Goal: Communication & Community: Ask a question

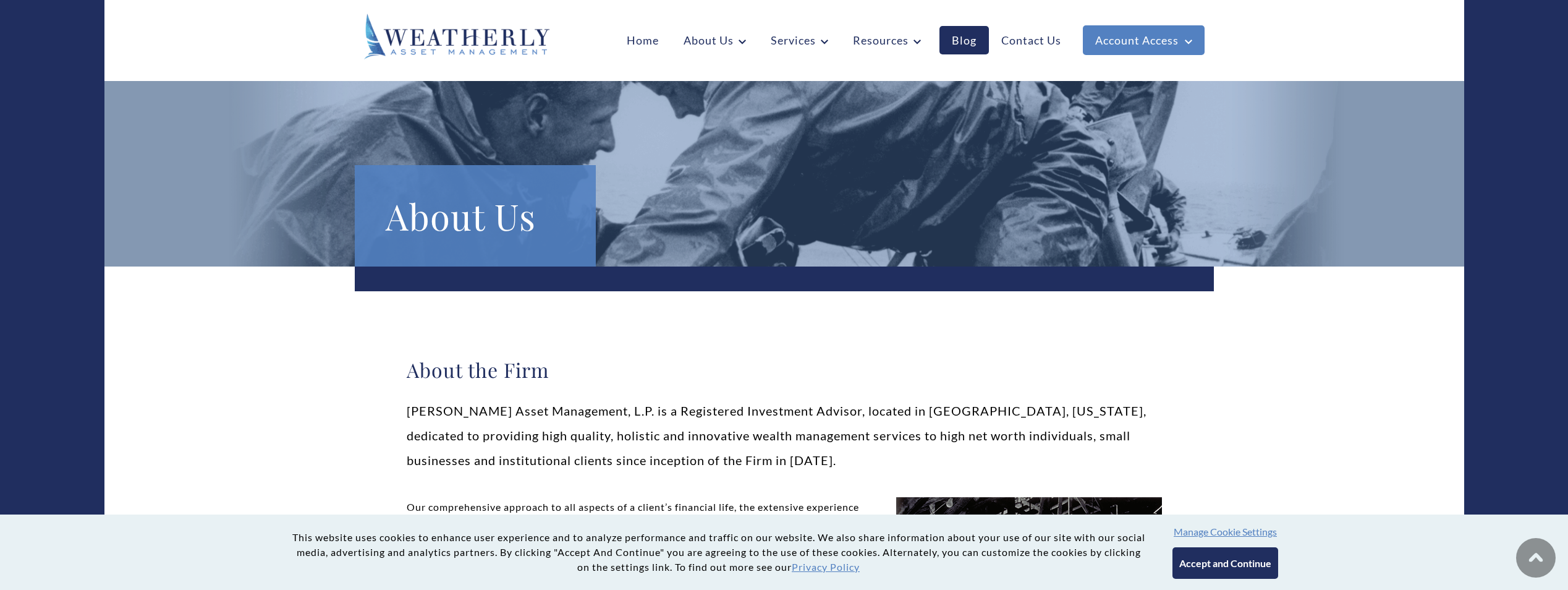
scroll to position [309, 0]
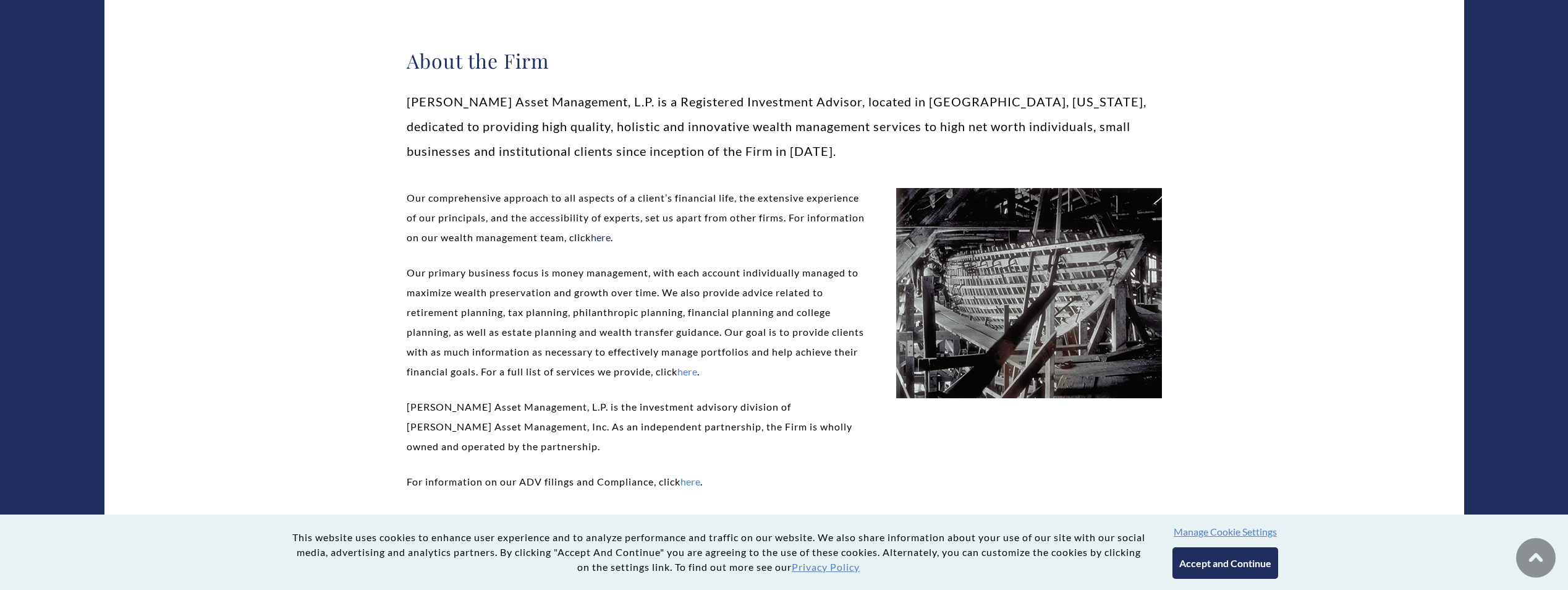
click at [611, 234] on link "here" at bounding box center [601, 237] width 21 height 12
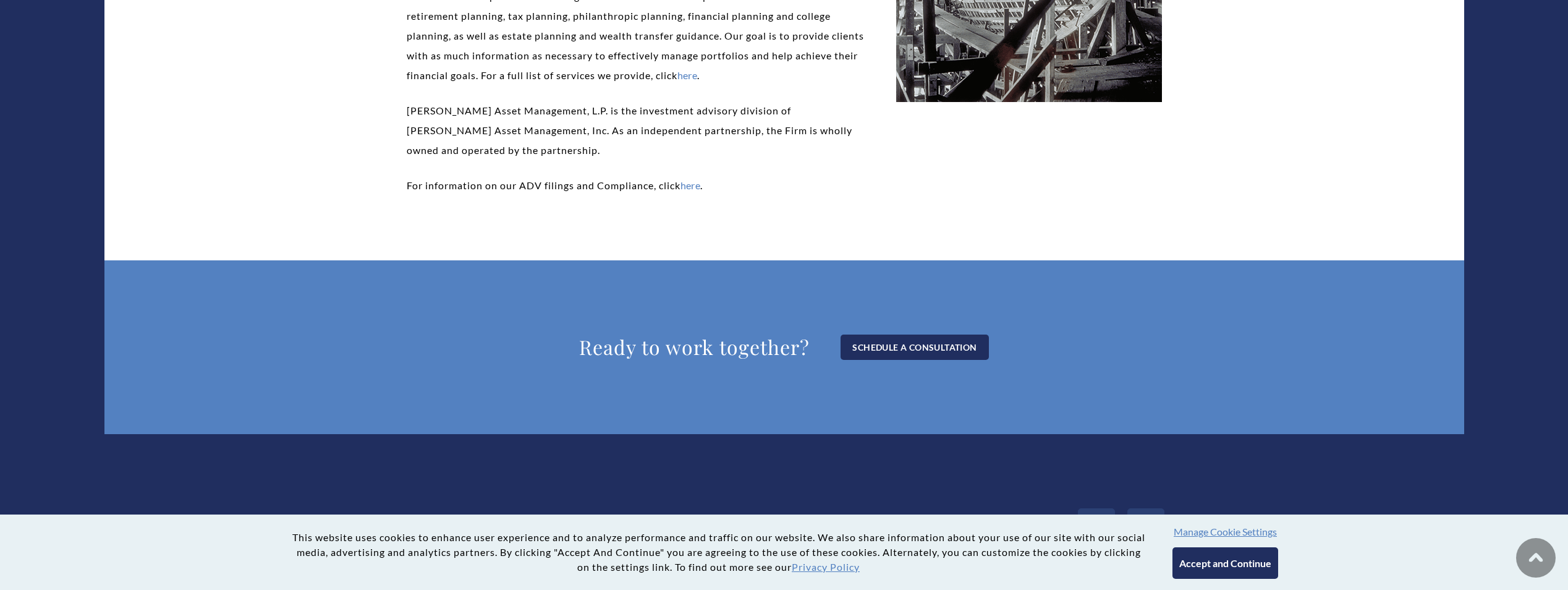
scroll to position [635, 0]
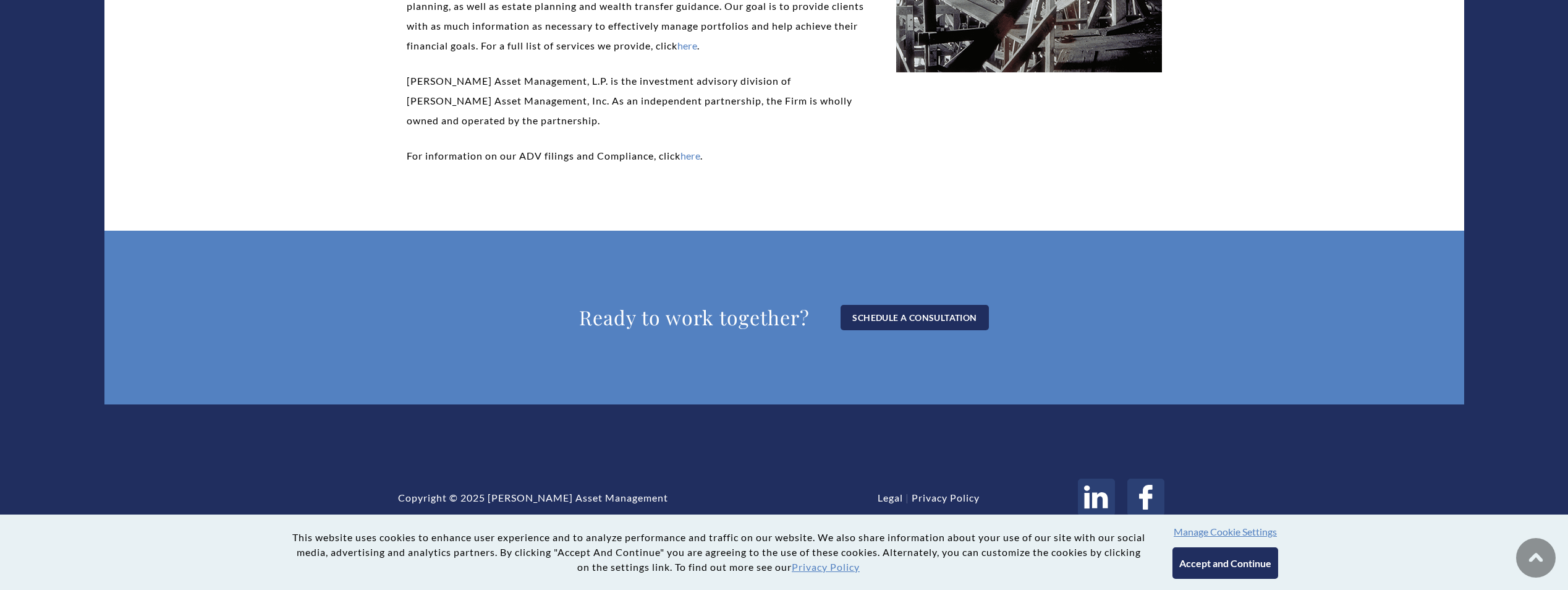
click at [1257, 570] on button "Accept and Continue" at bounding box center [1225, 562] width 106 height 31
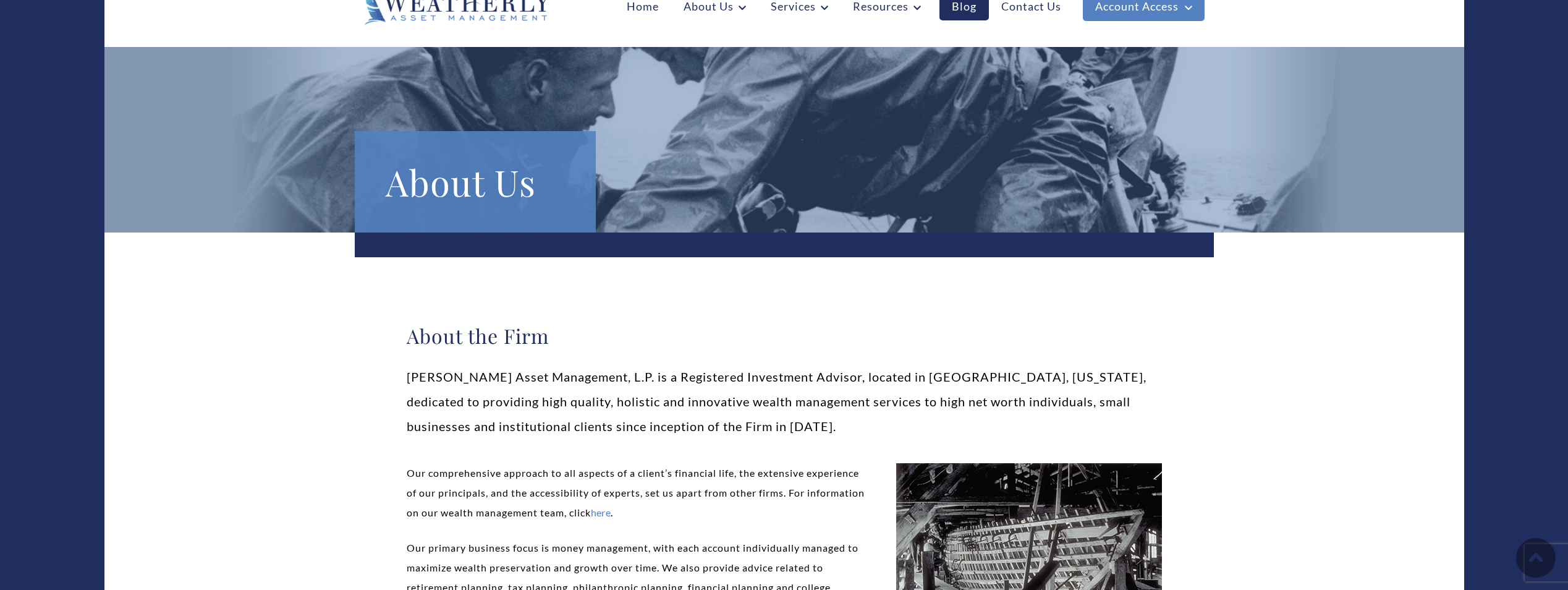
scroll to position [0, 0]
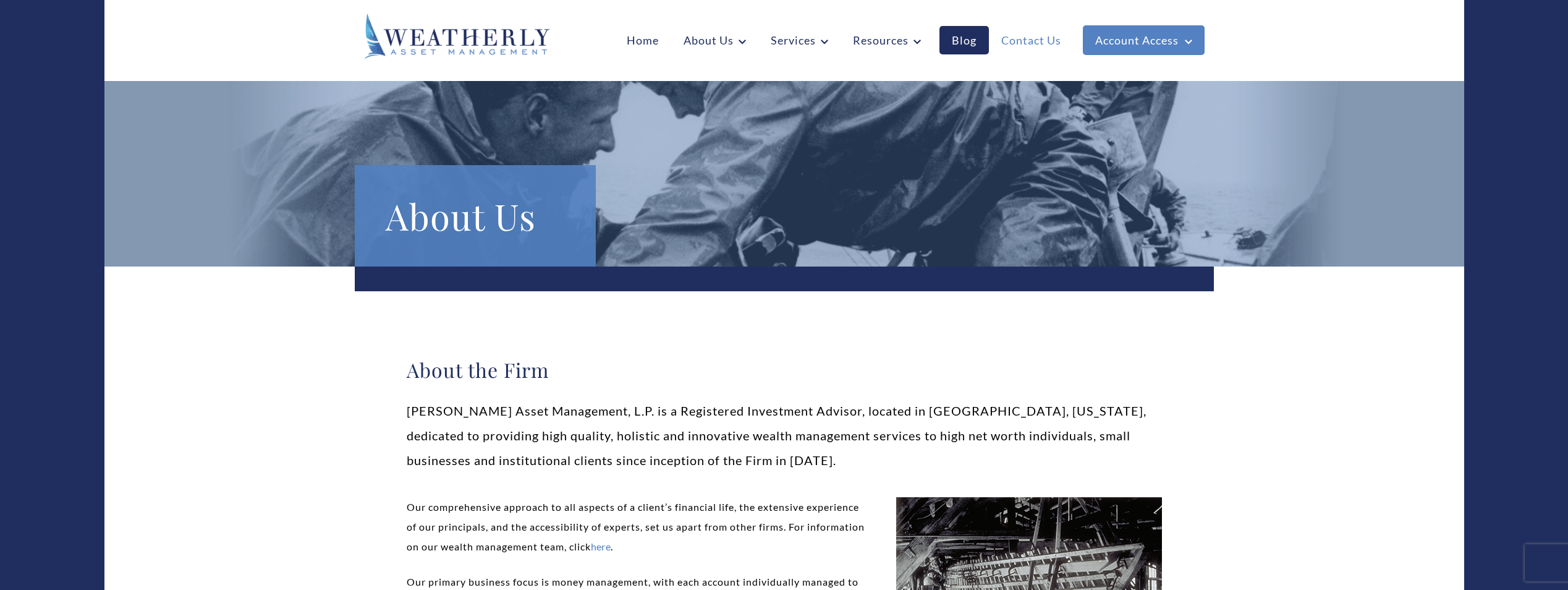
click at [1055, 37] on link "Contact Us" at bounding box center [1031, 40] width 85 height 29
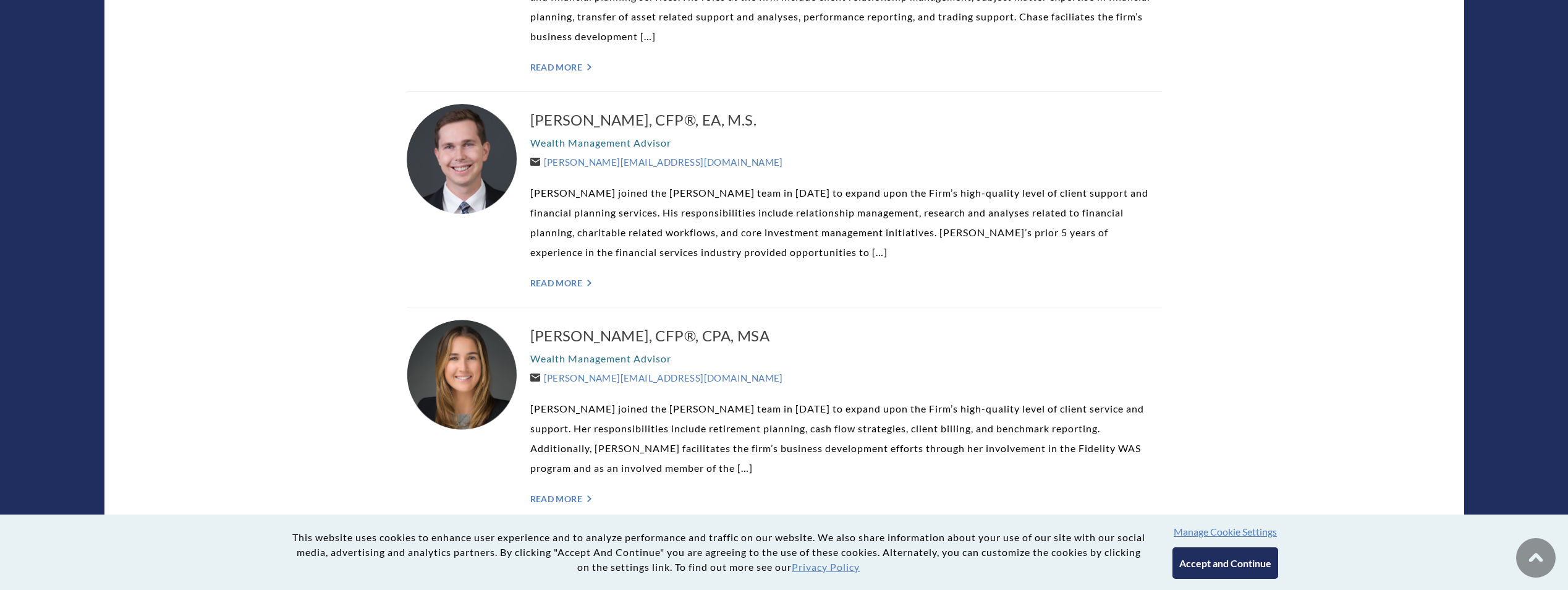
scroll to position [1484, 0]
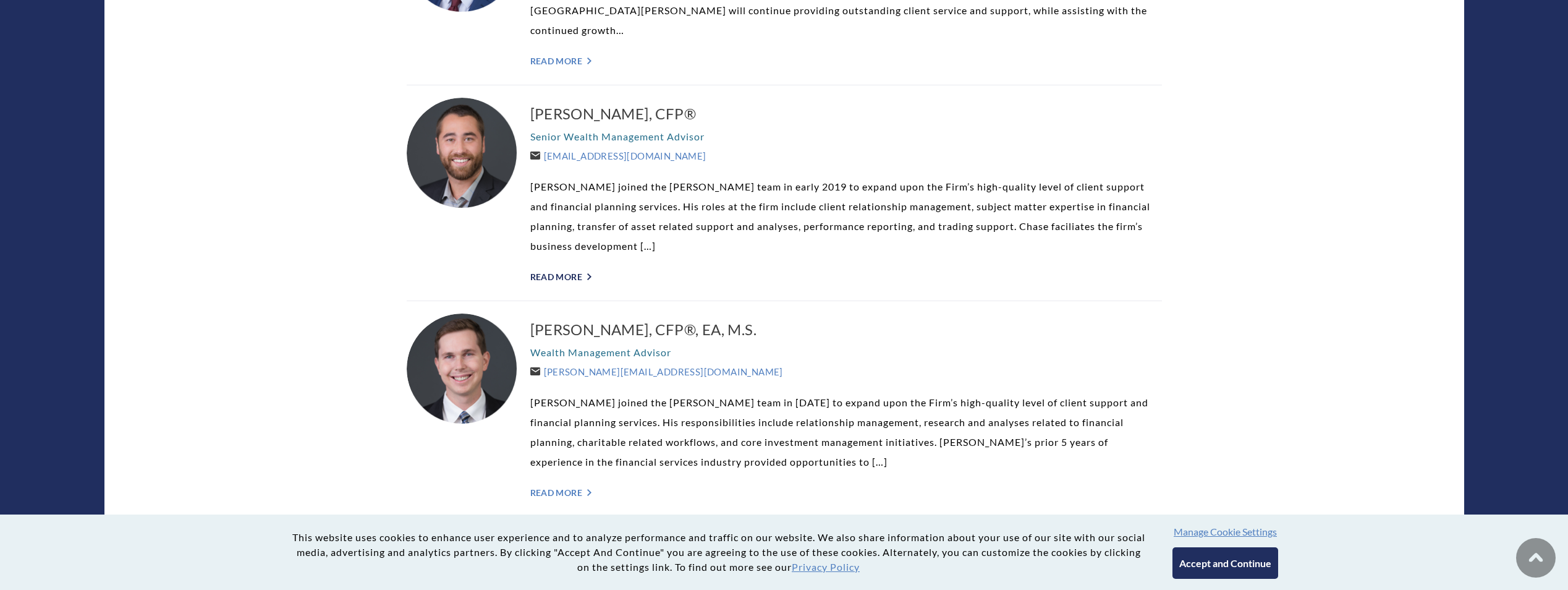
click at [580, 272] on link "Read More ">" at bounding box center [846, 277] width 631 height 11
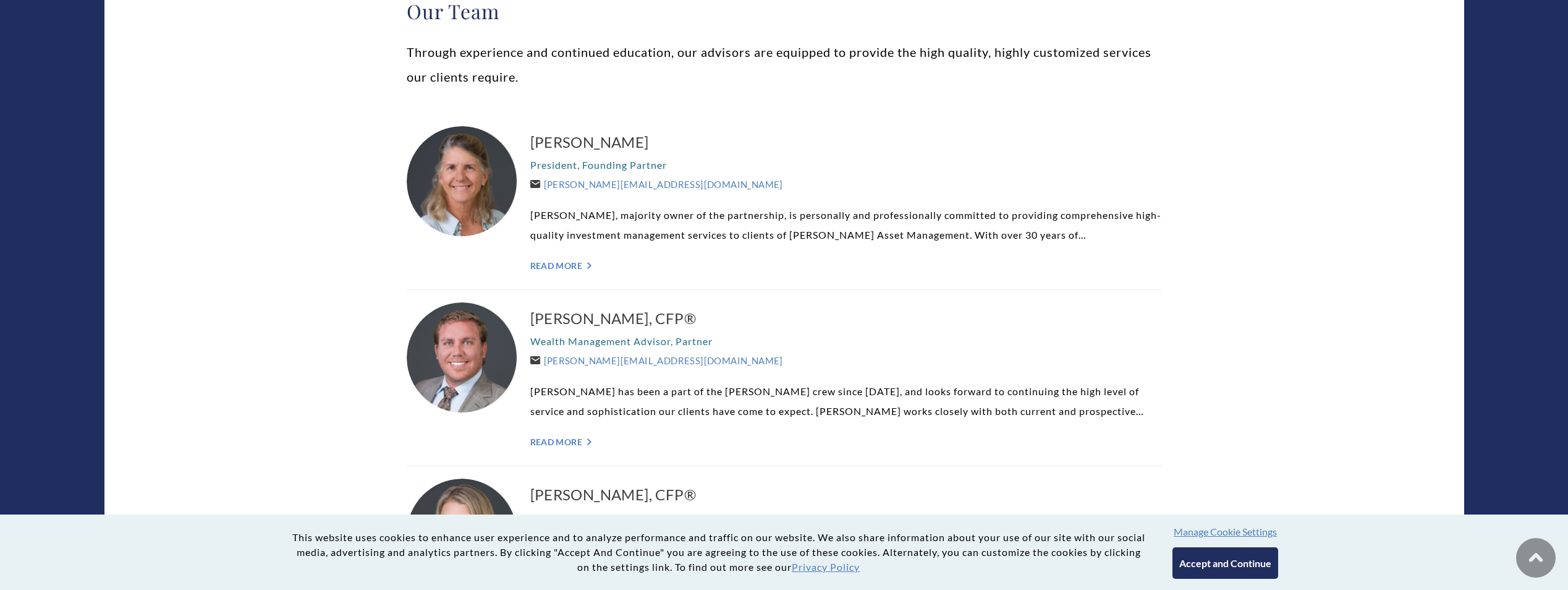
scroll to position [371, 0]
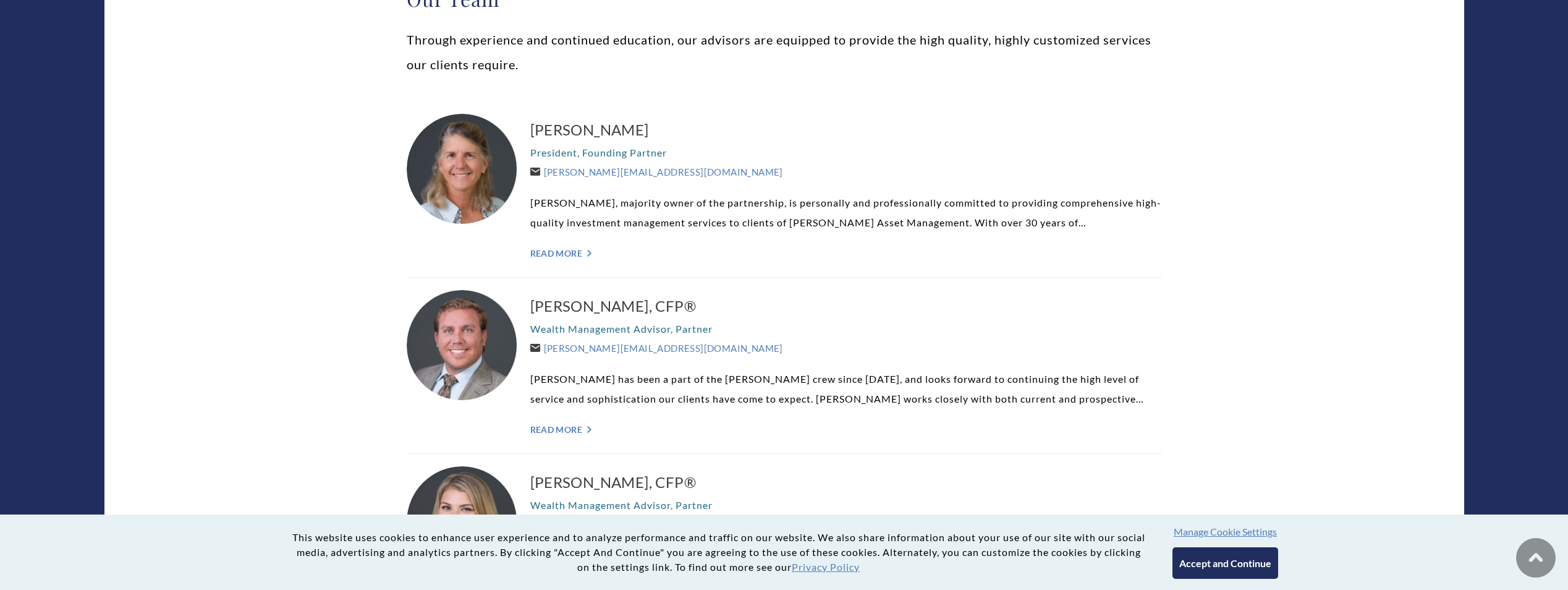
drag, startPoint x: 1256, startPoint y: 568, endPoint x: 1231, endPoint y: 544, distance: 34.7
click at [1256, 568] on button "Accept and Continue" at bounding box center [1225, 562] width 106 height 31
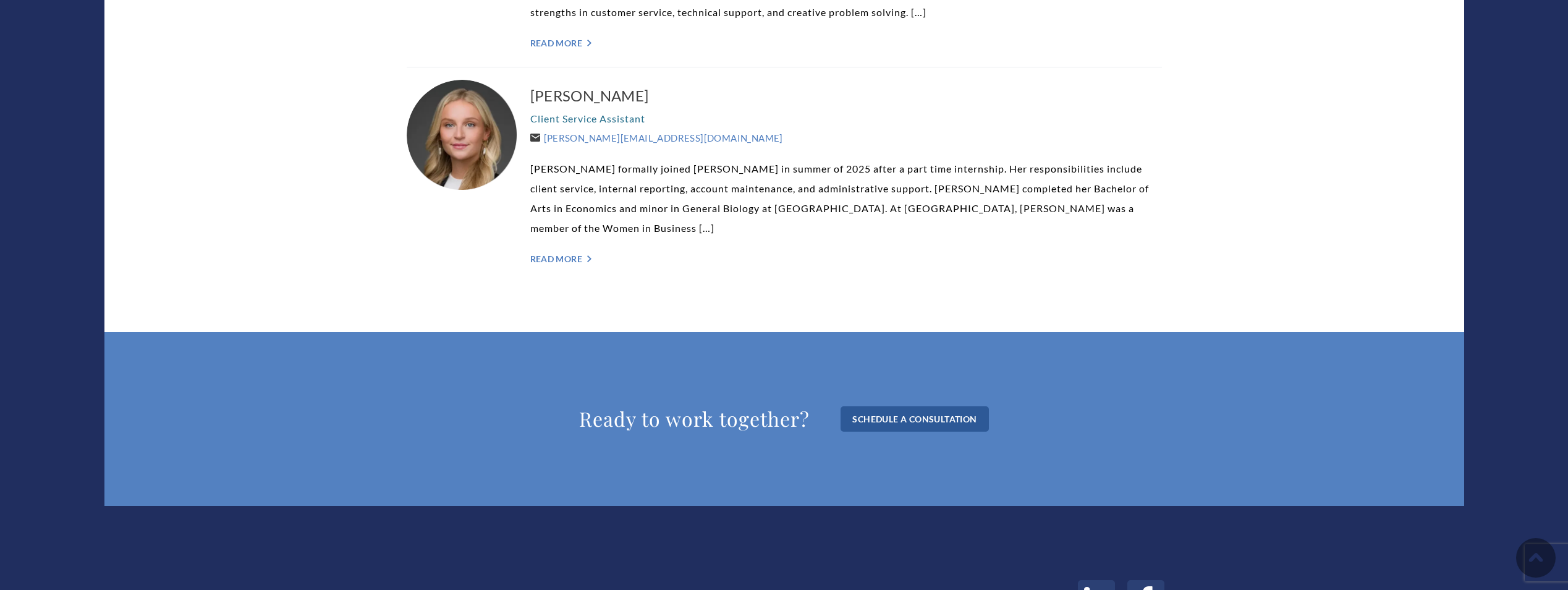
scroll to position [3446, 0]
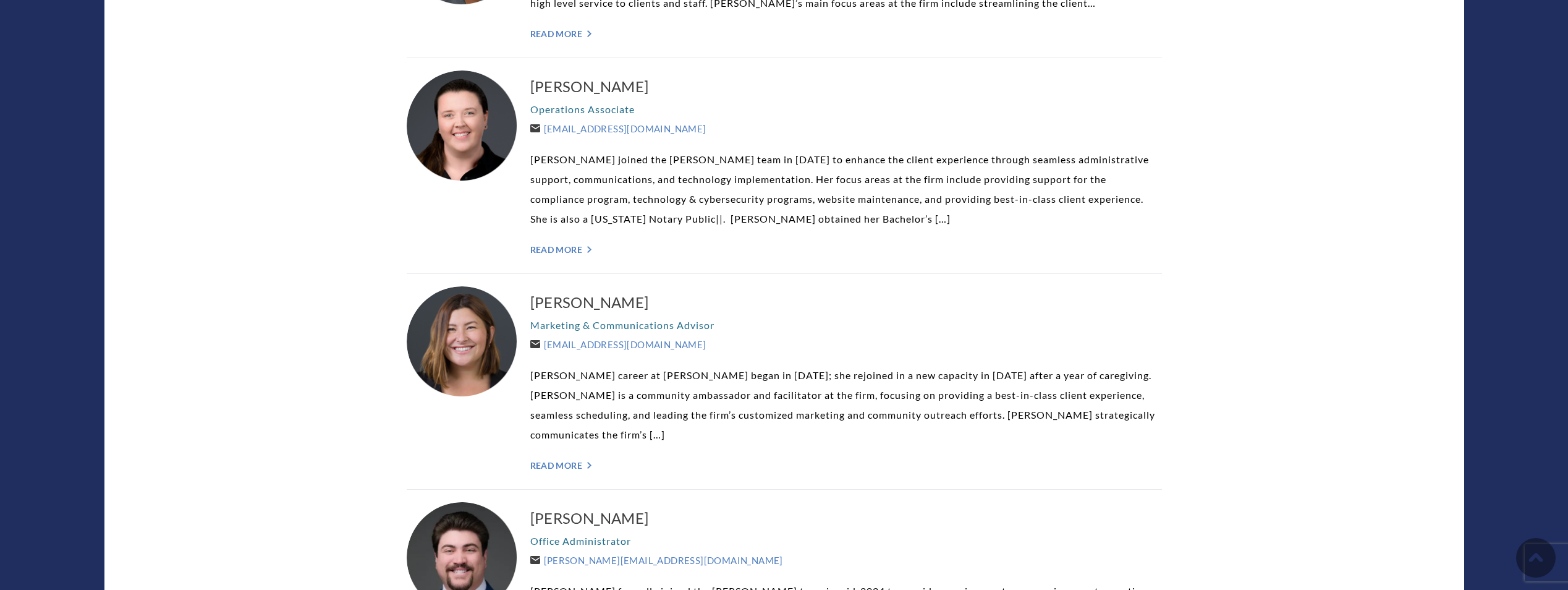
scroll to position [3013, 0]
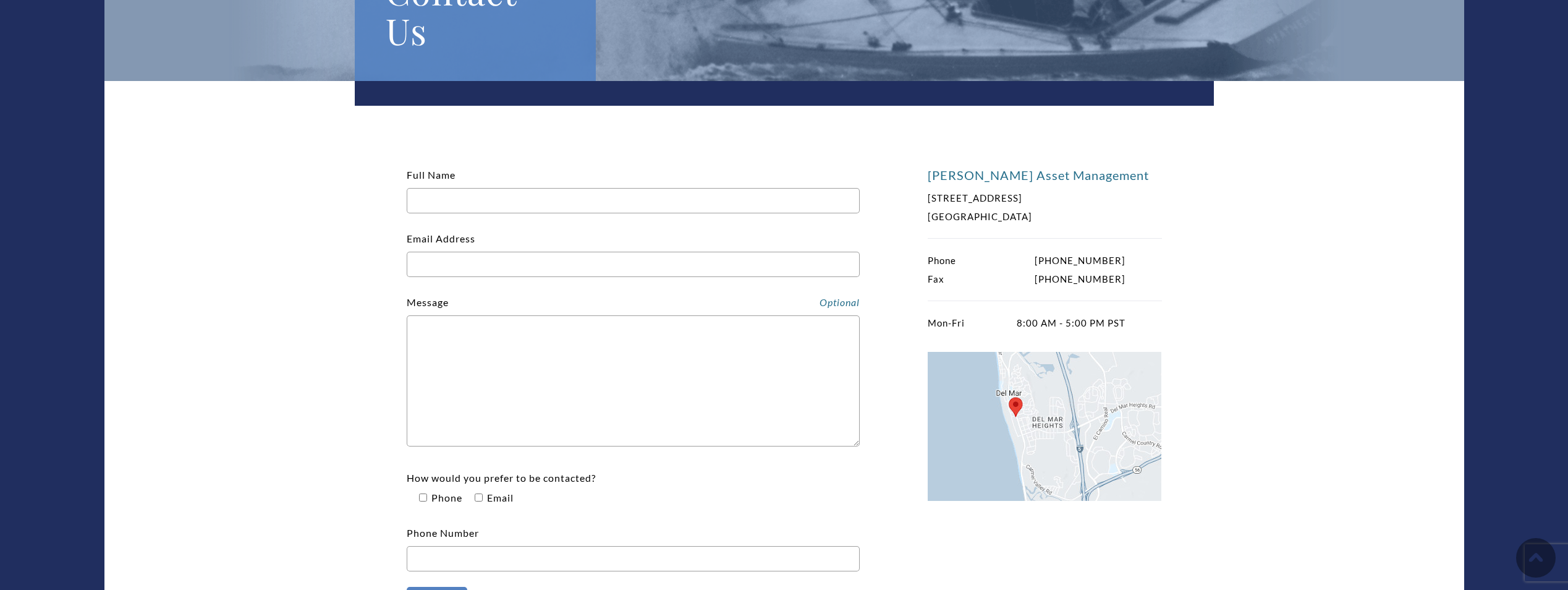
scroll to position [247, 0]
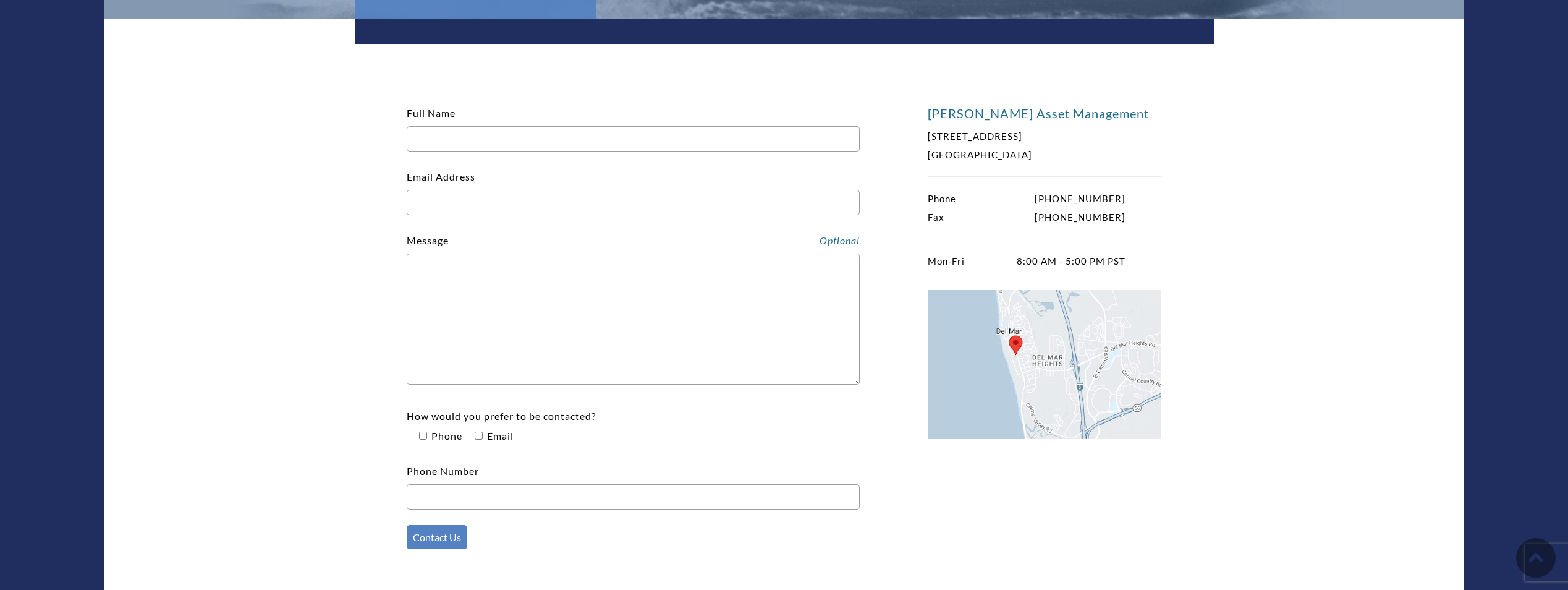
click at [757, 339] on textarea "Contact form" at bounding box center [633, 319] width 453 height 131
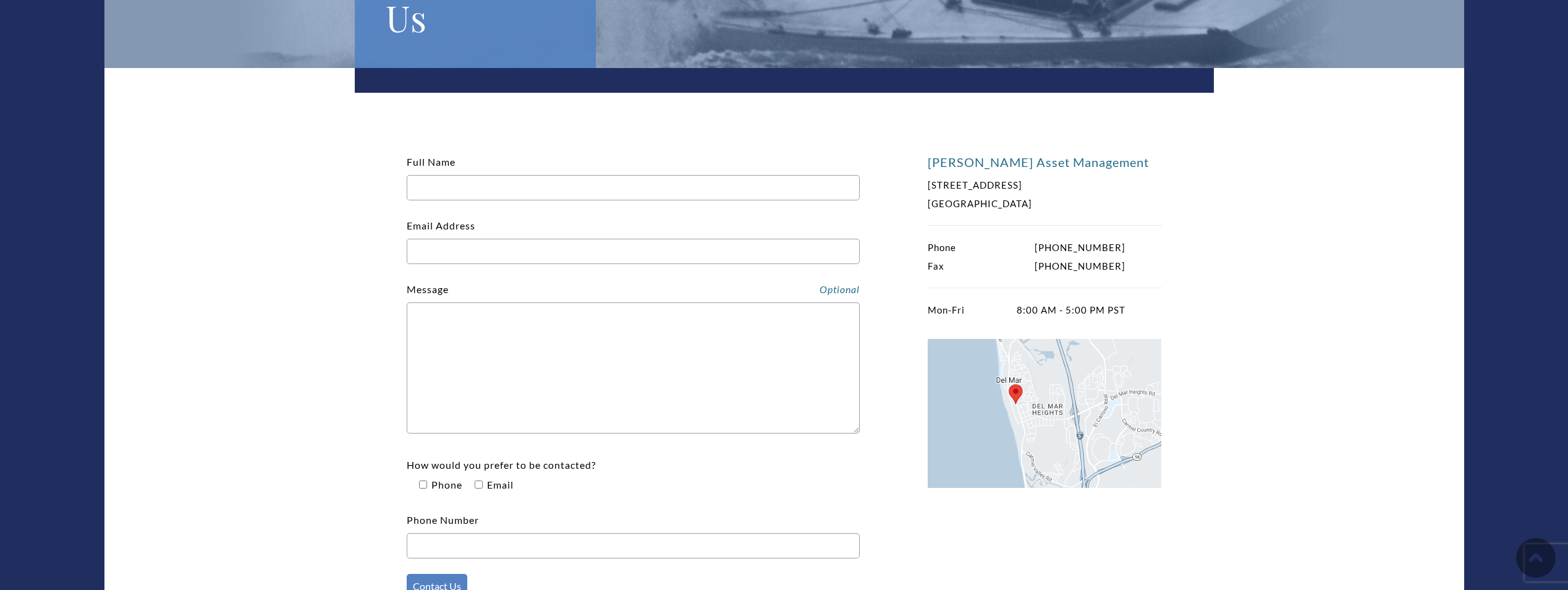
scroll to position [185, 0]
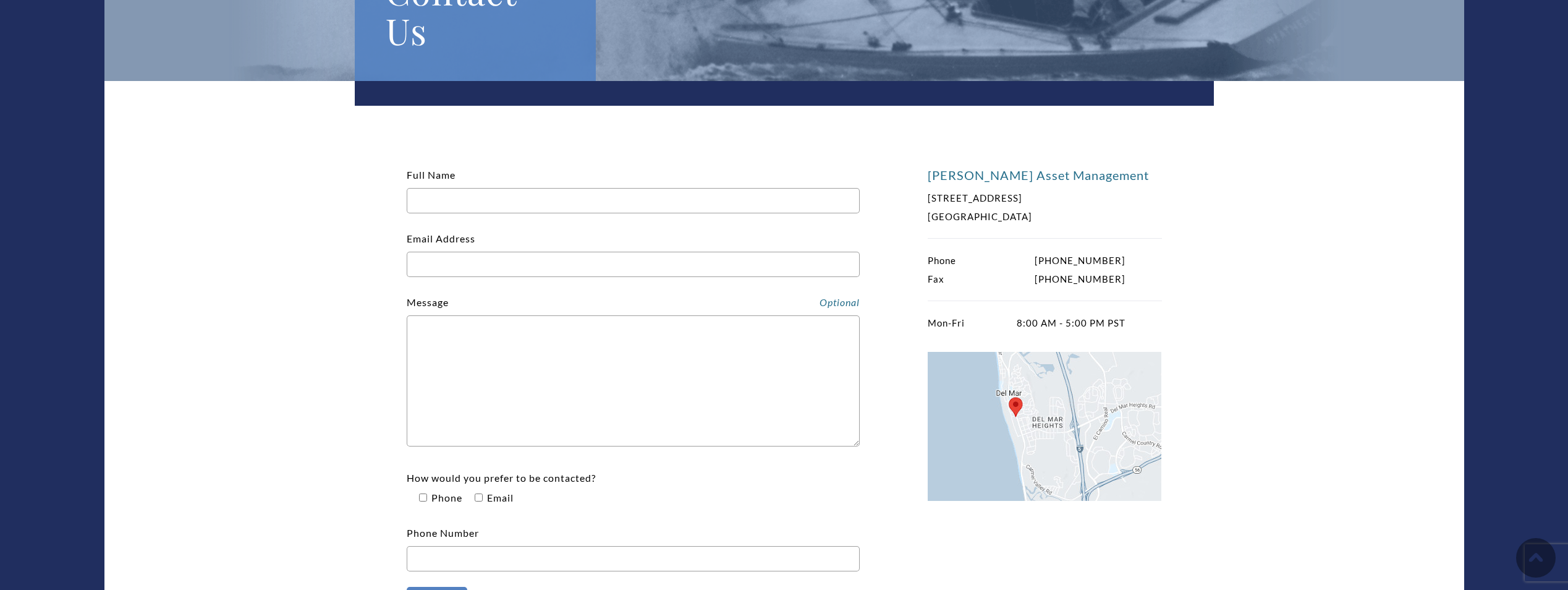
click at [600, 266] on input "Email Address" at bounding box center [633, 264] width 453 height 25
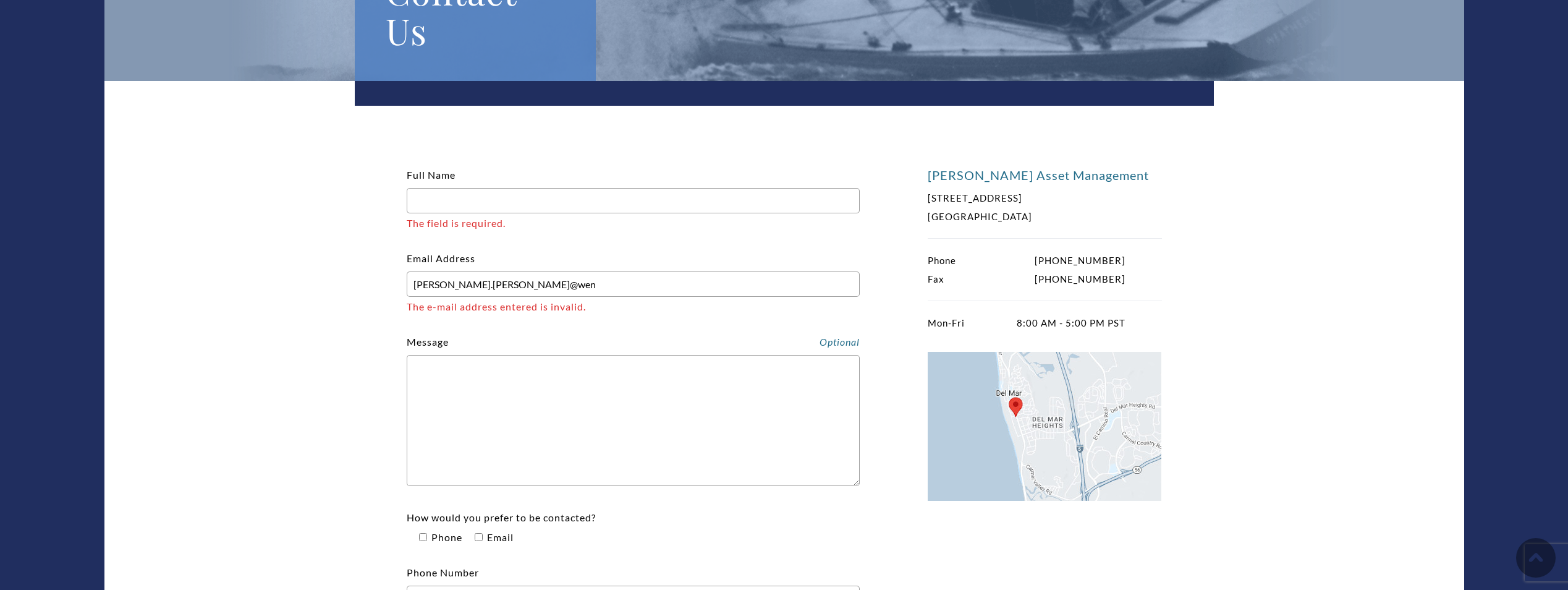
type input "[PERSON_NAME][EMAIL_ADDRESS][PERSON_NAME][DOMAIN_NAME]"
click at [548, 194] on input "Full Name The field is required." at bounding box center [633, 201] width 453 height 25
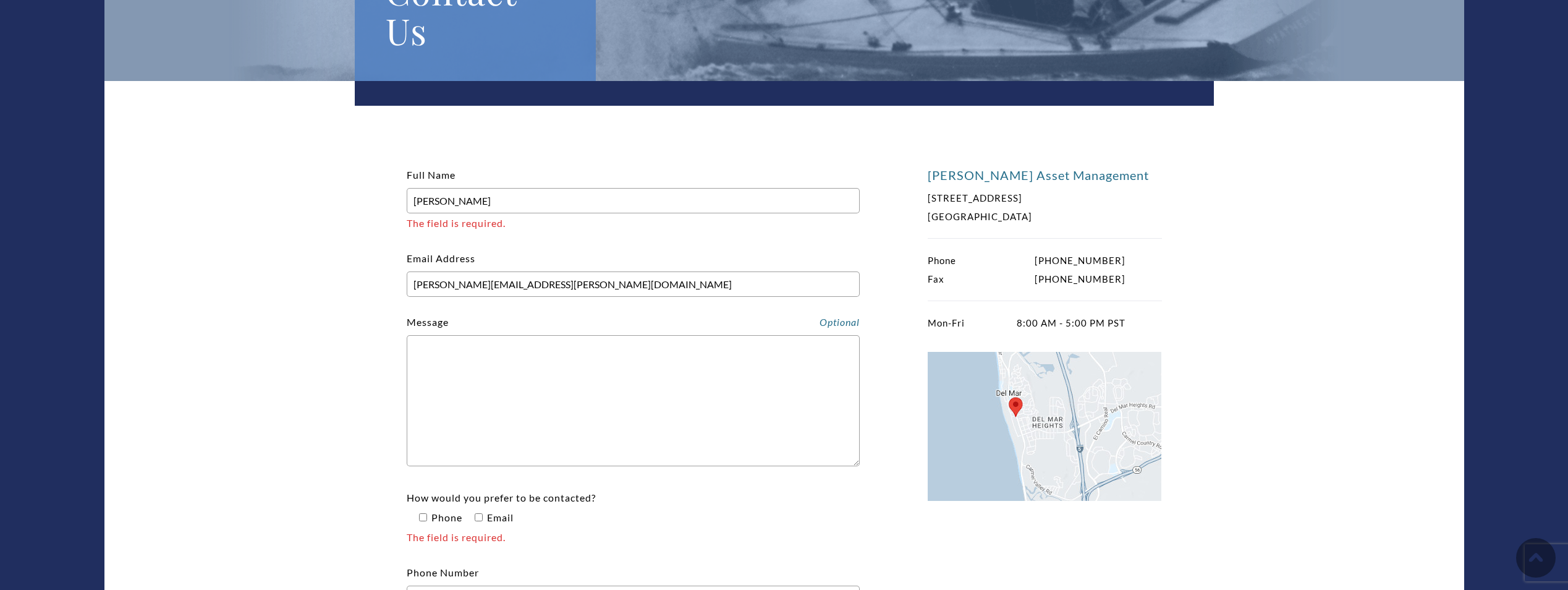
type input "[PERSON_NAME]"
click at [479, 407] on textarea "Contact form" at bounding box center [633, 401] width 453 height 131
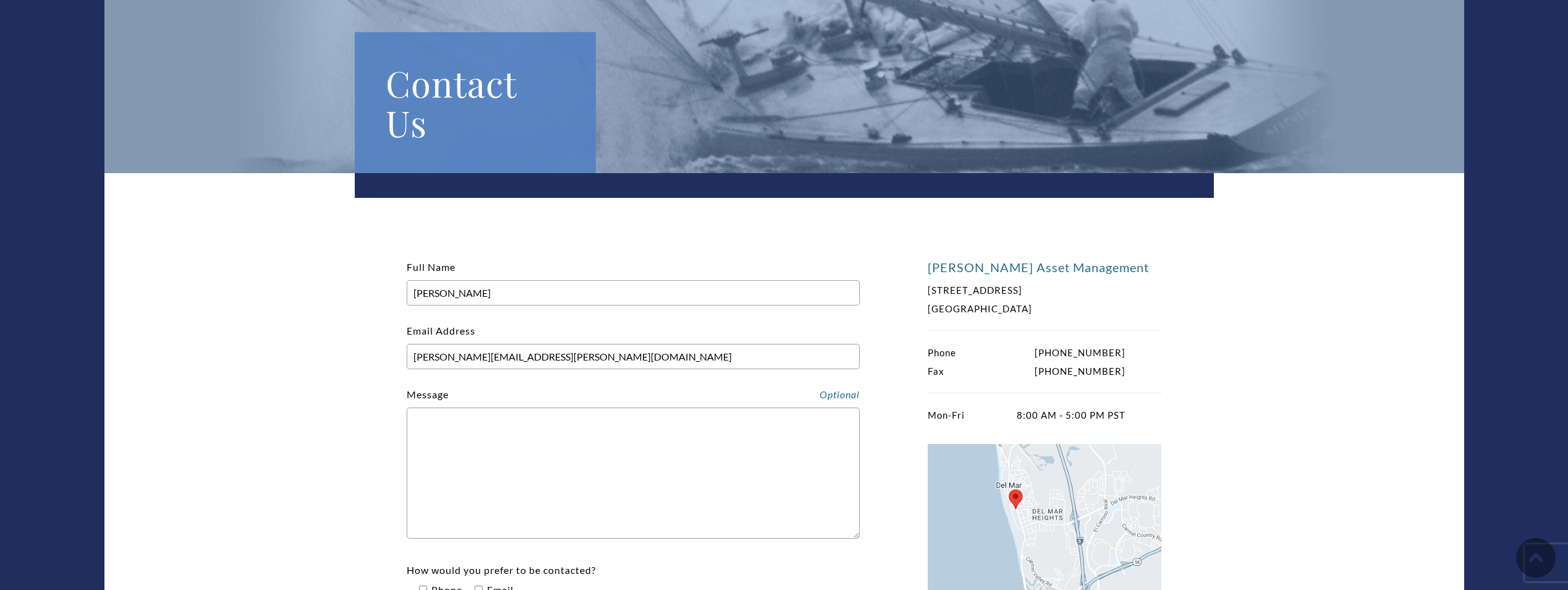
scroll to position [0, 0]
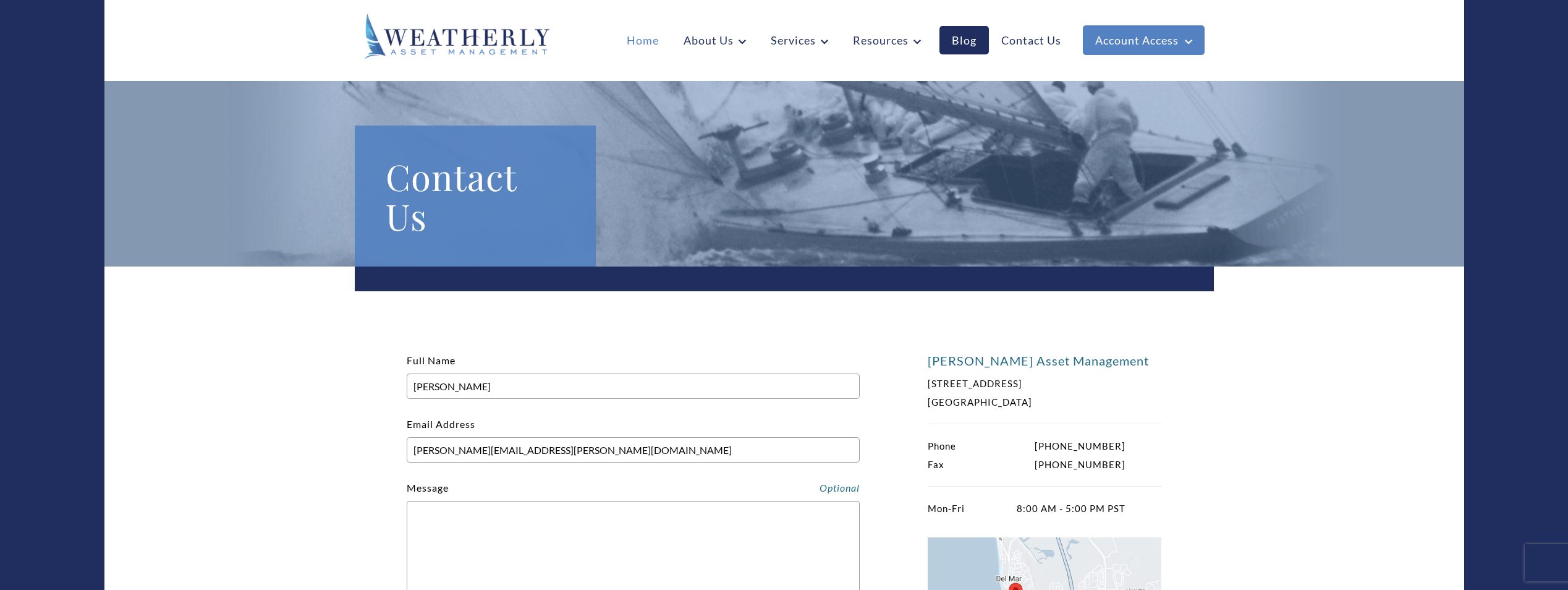
click at [619, 34] on link "Home" at bounding box center [642, 40] width 57 height 29
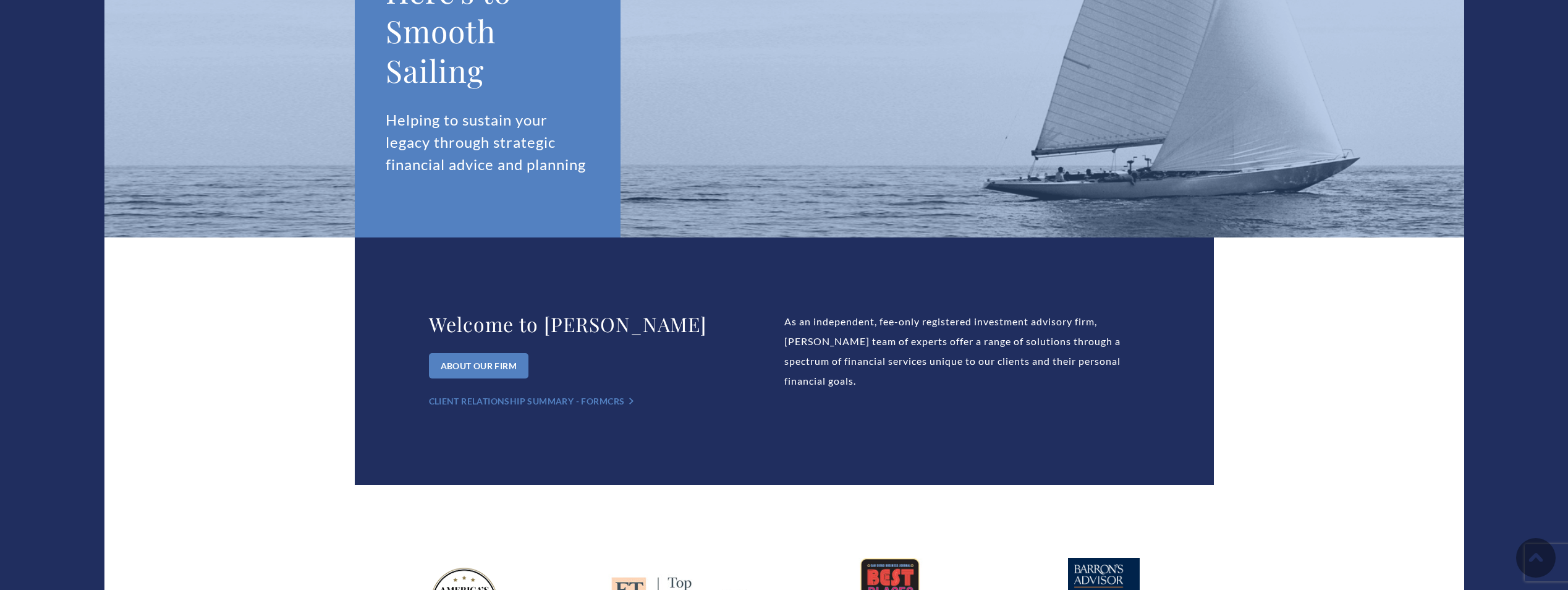
scroll to position [433, 0]
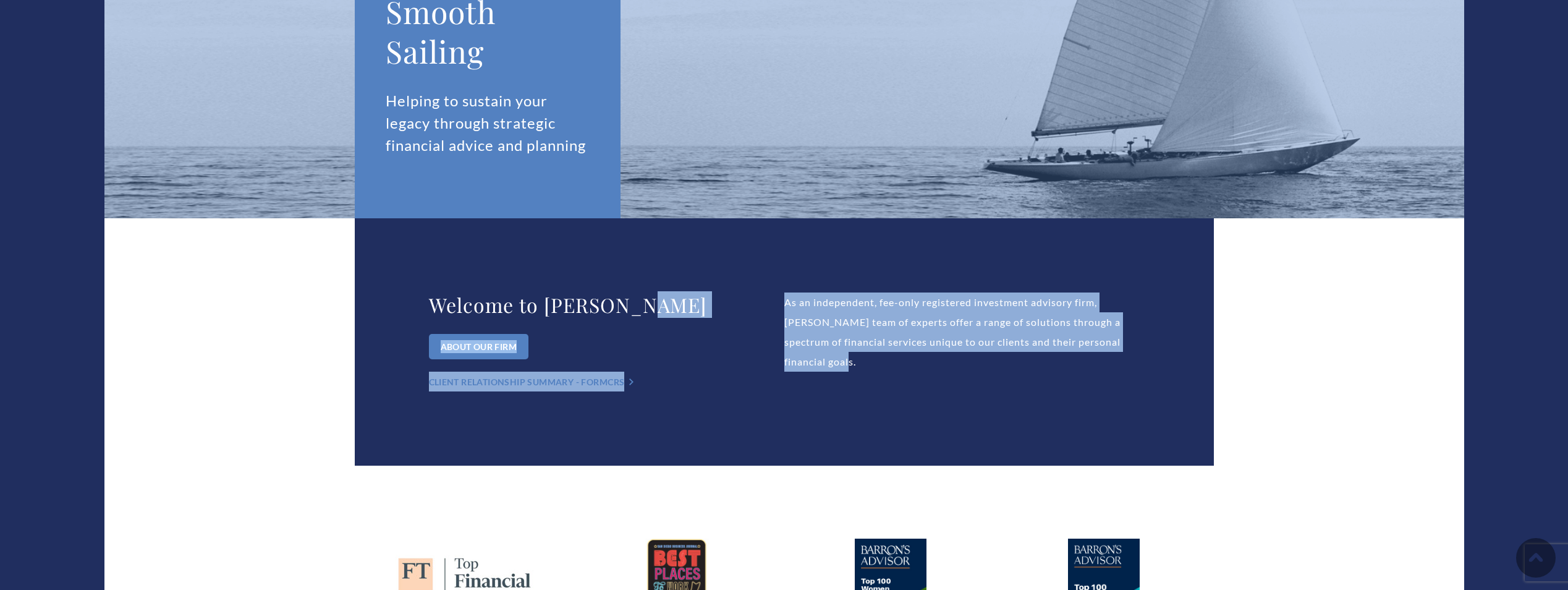
drag, startPoint x: 752, startPoint y: 287, endPoint x: 925, endPoint y: 355, distance: 185.9
click at [925, 355] on div "Welcome to Weatherly About Our Firm Client Relationship Summary - Form CRS "> A…" at bounding box center [784, 342] width 859 height 247
copy div "About Our Firm Client Relationship Summary - Form CRS "> As an independent, fee…"
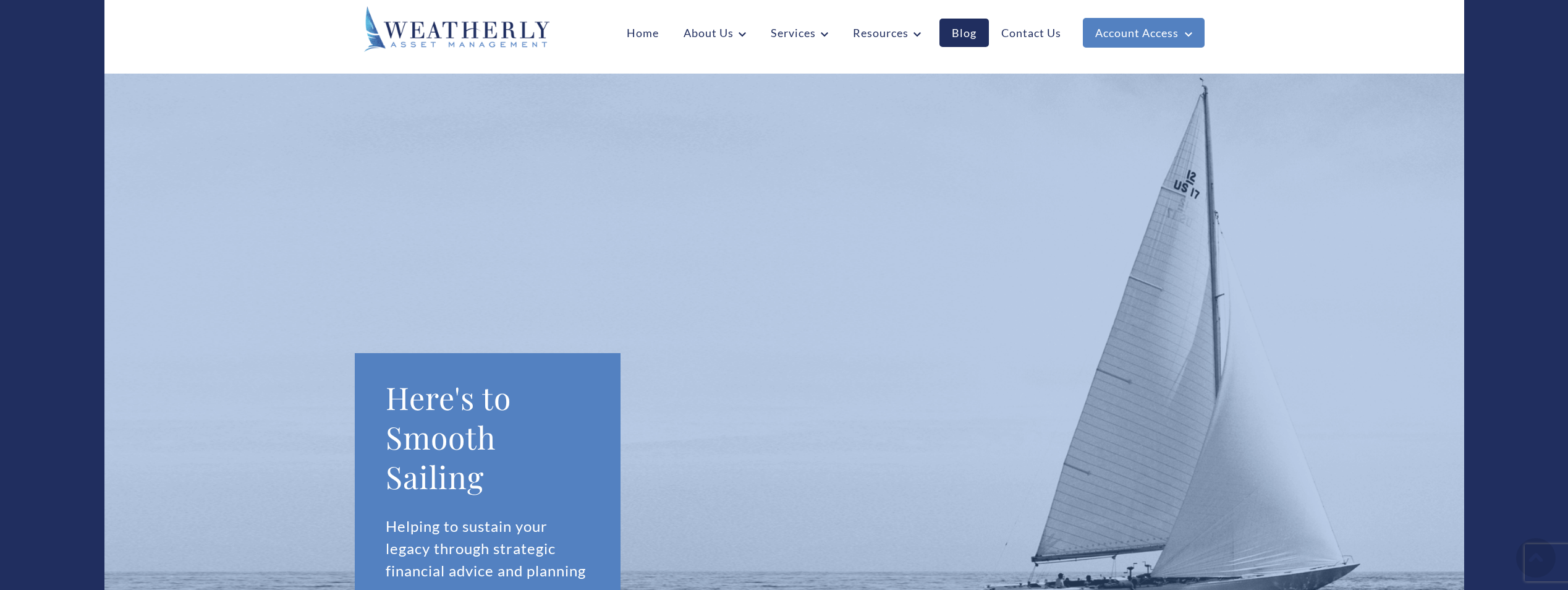
scroll to position [0, 0]
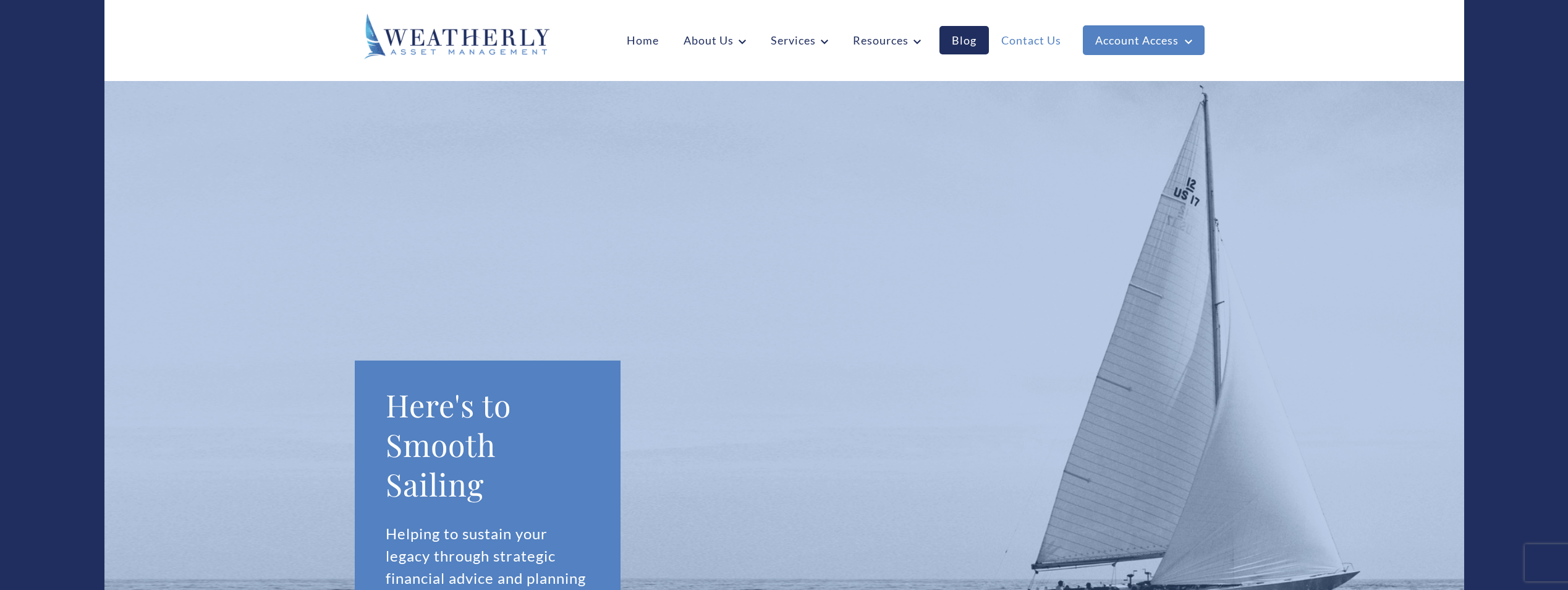
click at [1025, 40] on link "Contact Us" at bounding box center [1031, 40] width 85 height 29
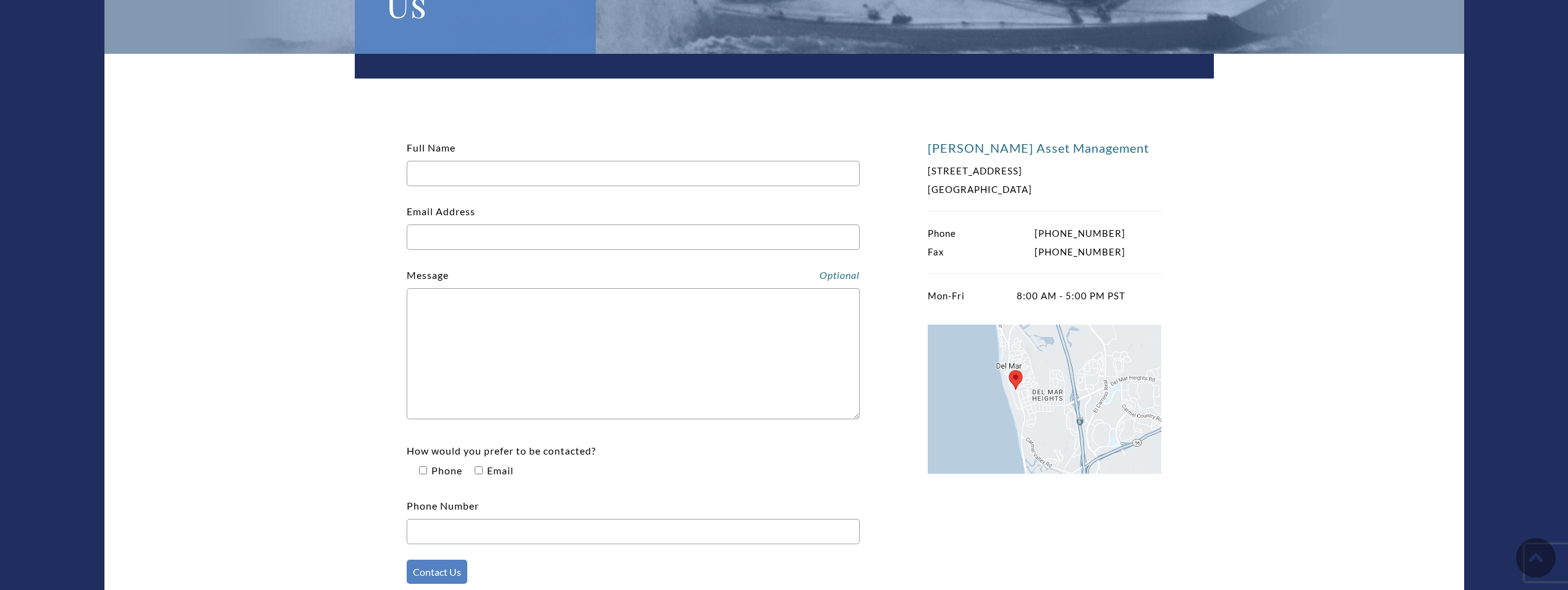
scroll to position [247, 0]
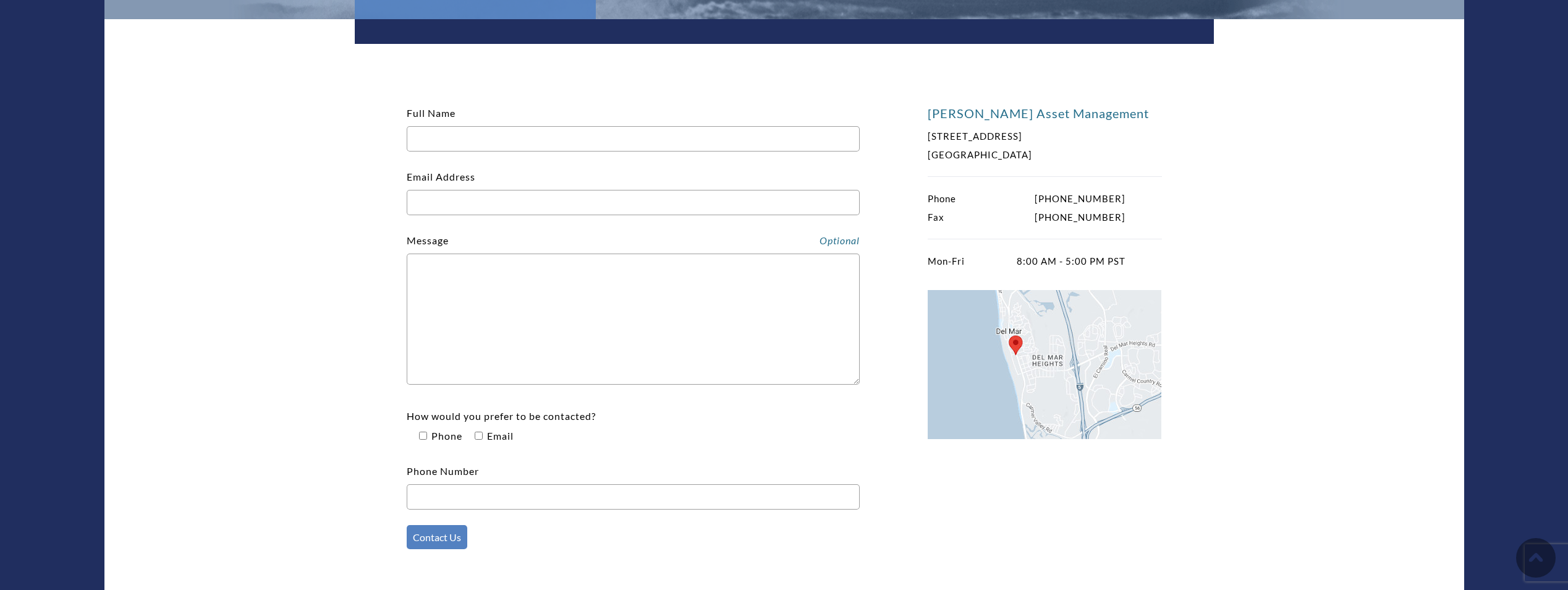
click at [606, 324] on textarea "Contact form" at bounding box center [633, 319] width 453 height 131
click at [479, 434] on input"] "How would you prefer to be contacted? Phone Email" at bounding box center [478, 435] width 8 height 8
checkbox input"] "true"
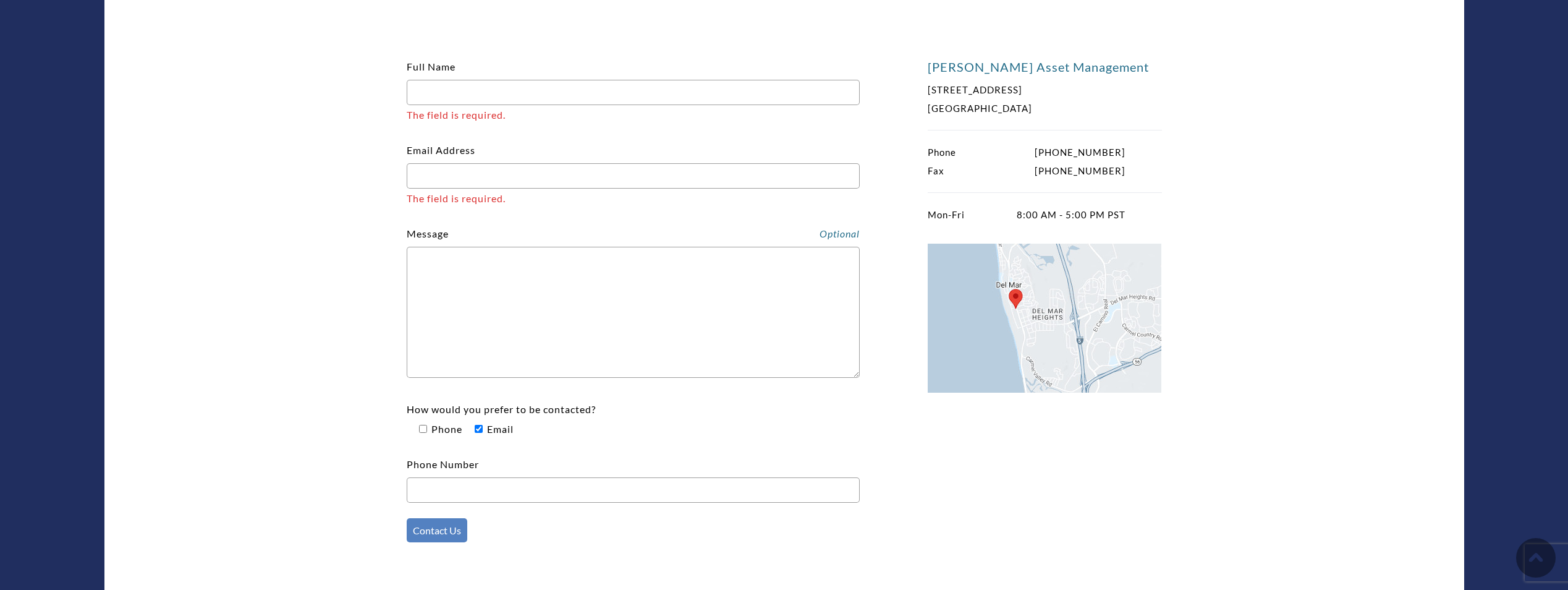
scroll to position [309, 0]
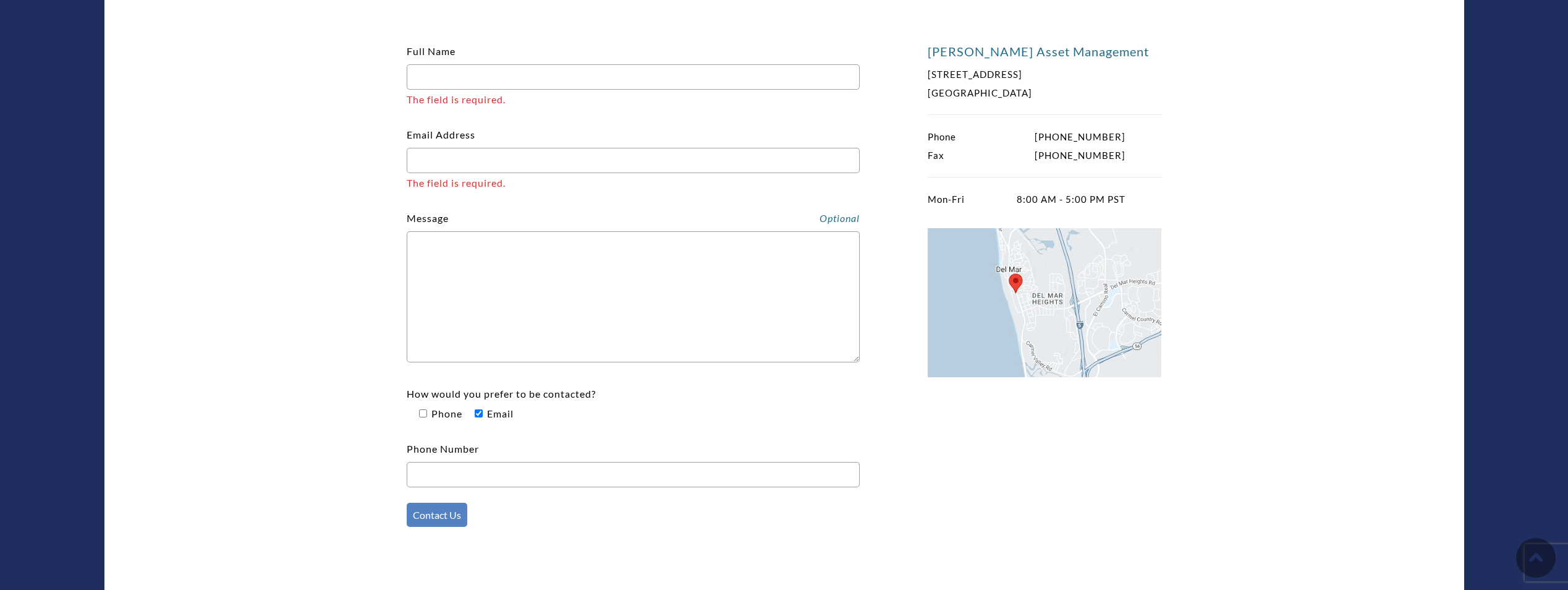
click at [505, 167] on input "Email Address The field is required." at bounding box center [633, 160] width 453 height 25
type input "[PERSON_NAME][EMAIL_ADDRESS][PERSON_NAME][DOMAIN_NAME]"
click at [575, 82] on input "Full Name The field is required." at bounding box center [633, 76] width 453 height 25
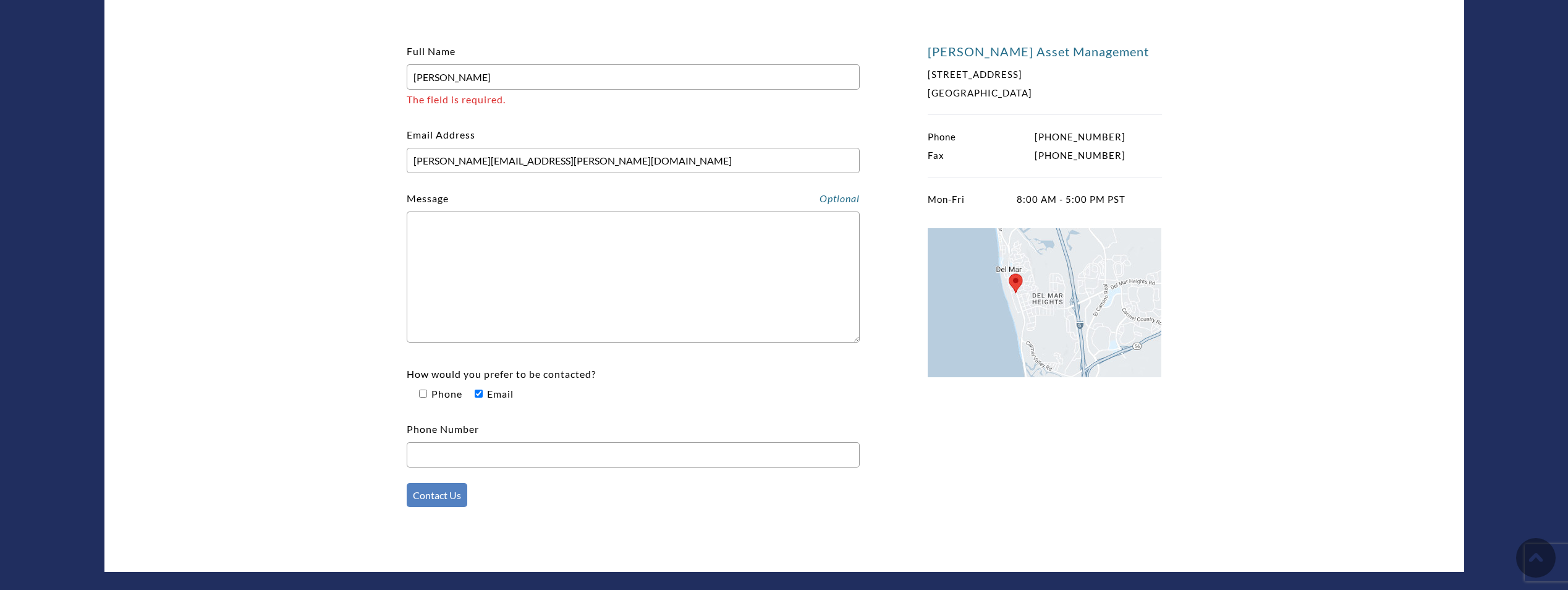
type input "[PERSON_NAME]"
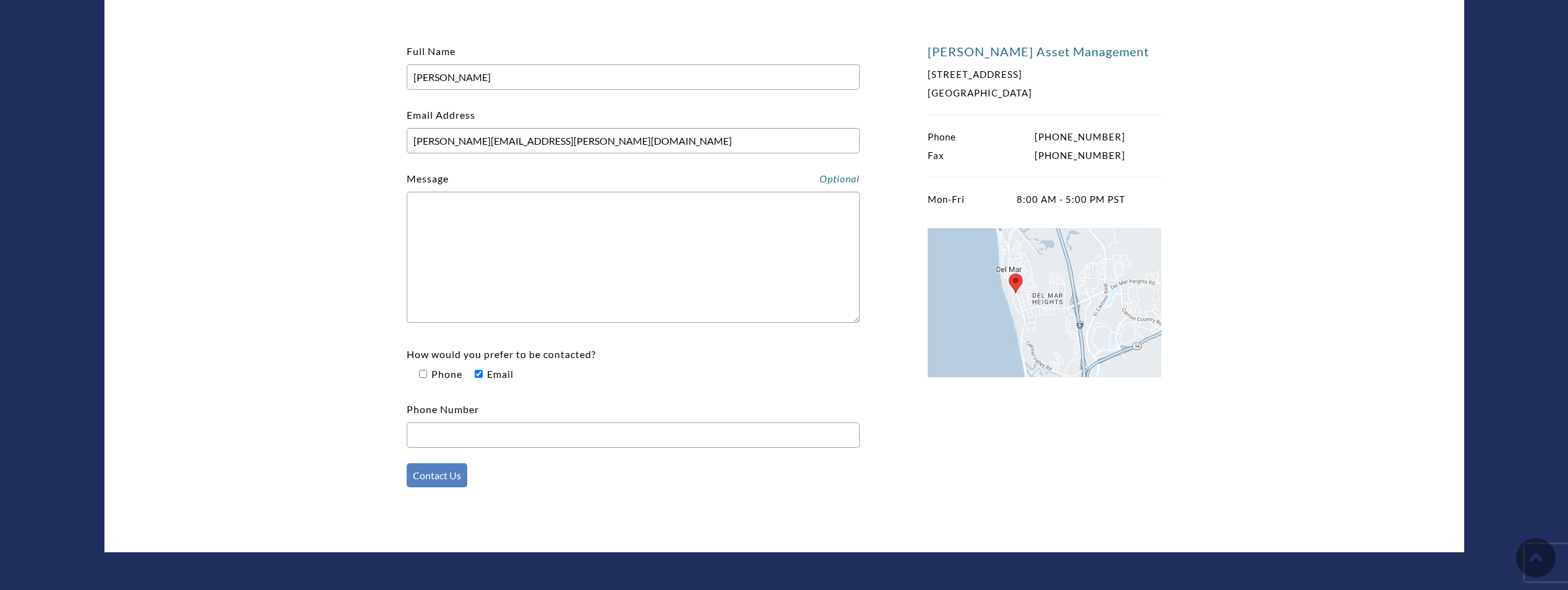
click at [488, 232] on textarea "Contact form" at bounding box center [633, 257] width 453 height 131
paste textarea "Hello [PERSON_NAME] Team, My name is [PERSON_NAME], originally from [GEOGRAPHIC…"
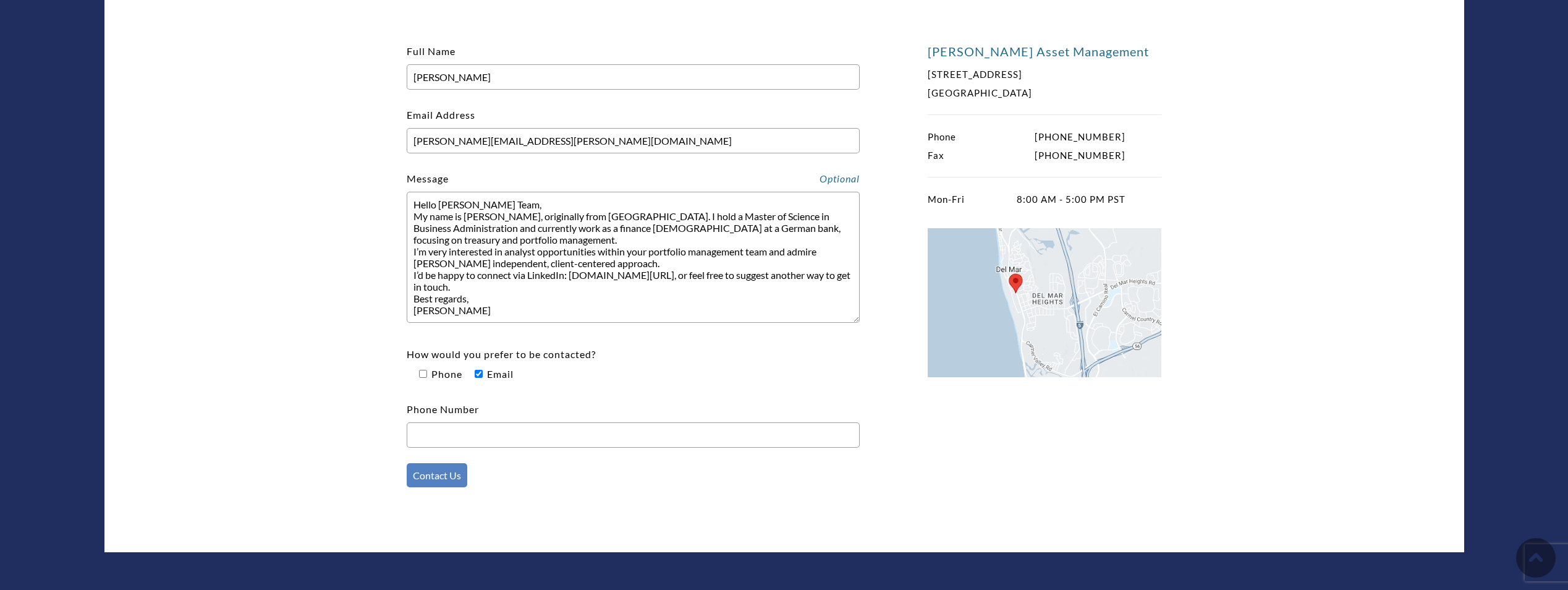
drag, startPoint x: 493, startPoint y: 216, endPoint x: 506, endPoint y: 217, distance: 13.0
click at [493, 216] on textarea "Hello [PERSON_NAME] Team, My name is [PERSON_NAME], originally from [GEOGRAPHIC…" at bounding box center [633, 257] width 453 height 131
click at [477, 230] on textarea "Hello [PERSON_NAME] Team, My name is [PERSON_NAME], originally from [GEOGRAPHIC…" at bounding box center [633, 257] width 453 height 131
click at [443, 312] on textarea "Hello [PERSON_NAME] Team, My name is [PERSON_NAME], originally from [GEOGRAPHIC…" at bounding box center [633, 257] width 453 height 131
click at [513, 216] on textarea "Hello [PERSON_NAME] Team, My name is [PERSON_NAME], originally from [GEOGRAPHIC…" at bounding box center [633, 257] width 453 height 131
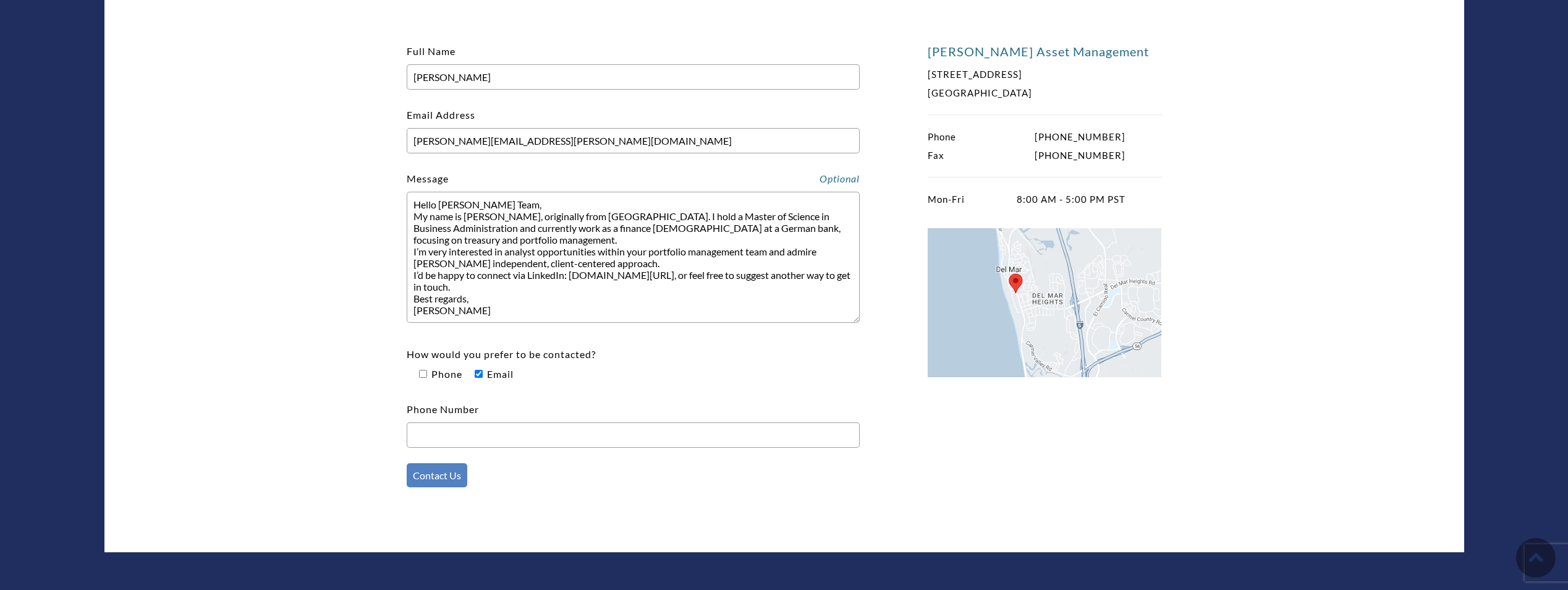
click at [513, 216] on textarea "Hello [PERSON_NAME] Team, My name is [PERSON_NAME], originally from [GEOGRAPHIC…" at bounding box center [633, 257] width 453 height 131
click at [450, 311] on textarea "Hello [PERSON_NAME] Team, My name is [PERSON_NAME], originally from [GEOGRAPHIC…" at bounding box center [633, 257] width 453 height 131
click at [570, 303] on textarea "Hello [PERSON_NAME] Team, My name is [PERSON_NAME], originally from [GEOGRAPHIC…" at bounding box center [633, 257] width 453 height 131
click at [563, 313] on textarea "Hello [PERSON_NAME] Team, My name is [PERSON_NAME], originally from [GEOGRAPHIC…" at bounding box center [633, 257] width 453 height 131
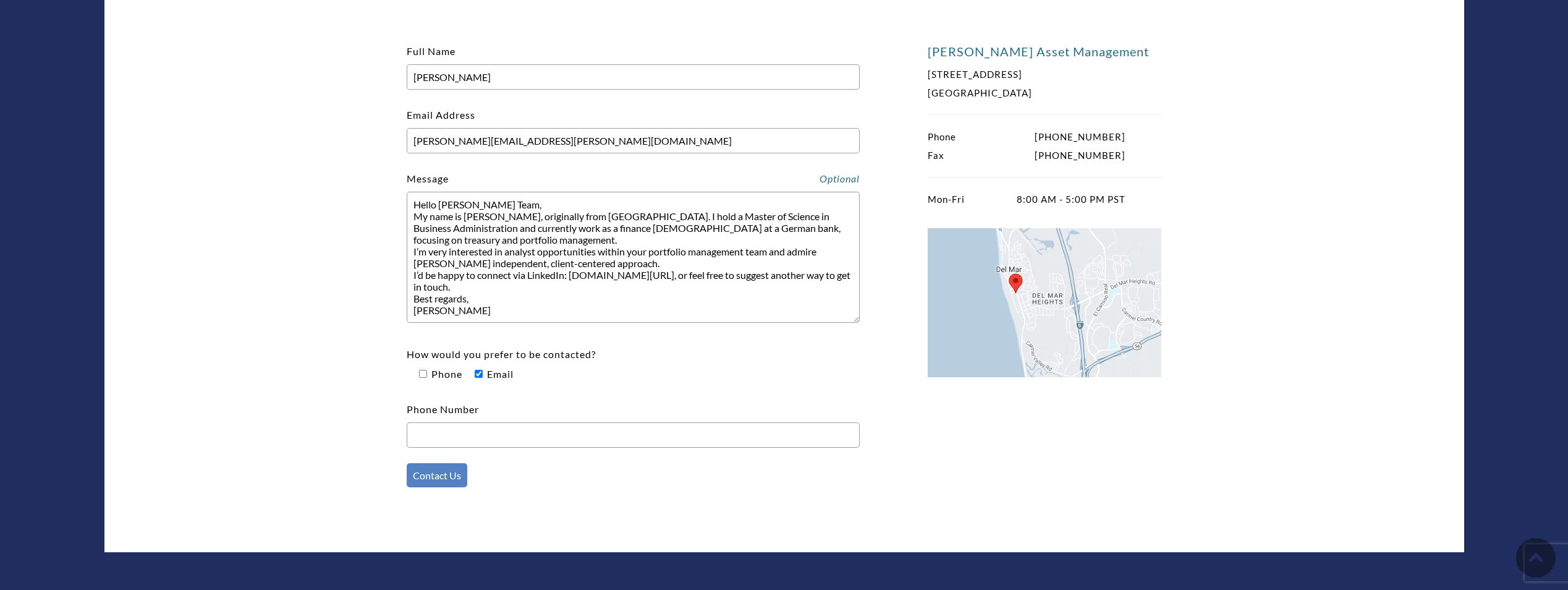
drag, startPoint x: 568, startPoint y: 273, endPoint x: 699, endPoint y: 275, distance: 131.0
click at [699, 275] on textarea "Hello [PERSON_NAME] Team, My name is [PERSON_NAME], originally from [GEOGRAPHIC…" at bounding box center [633, 257] width 453 height 131
paste textarea "[URL][DOMAIN_NAME][PERSON_NAME]"
click at [568, 276] on textarea "Hello [PERSON_NAME] Team, My name is [PERSON_NAME], originally from [GEOGRAPHIC…" at bounding box center [633, 257] width 453 height 131
click at [661, 288] on textarea "Hello [PERSON_NAME] Team, My name is [PERSON_NAME], originally from [GEOGRAPHIC…" at bounding box center [633, 257] width 453 height 131
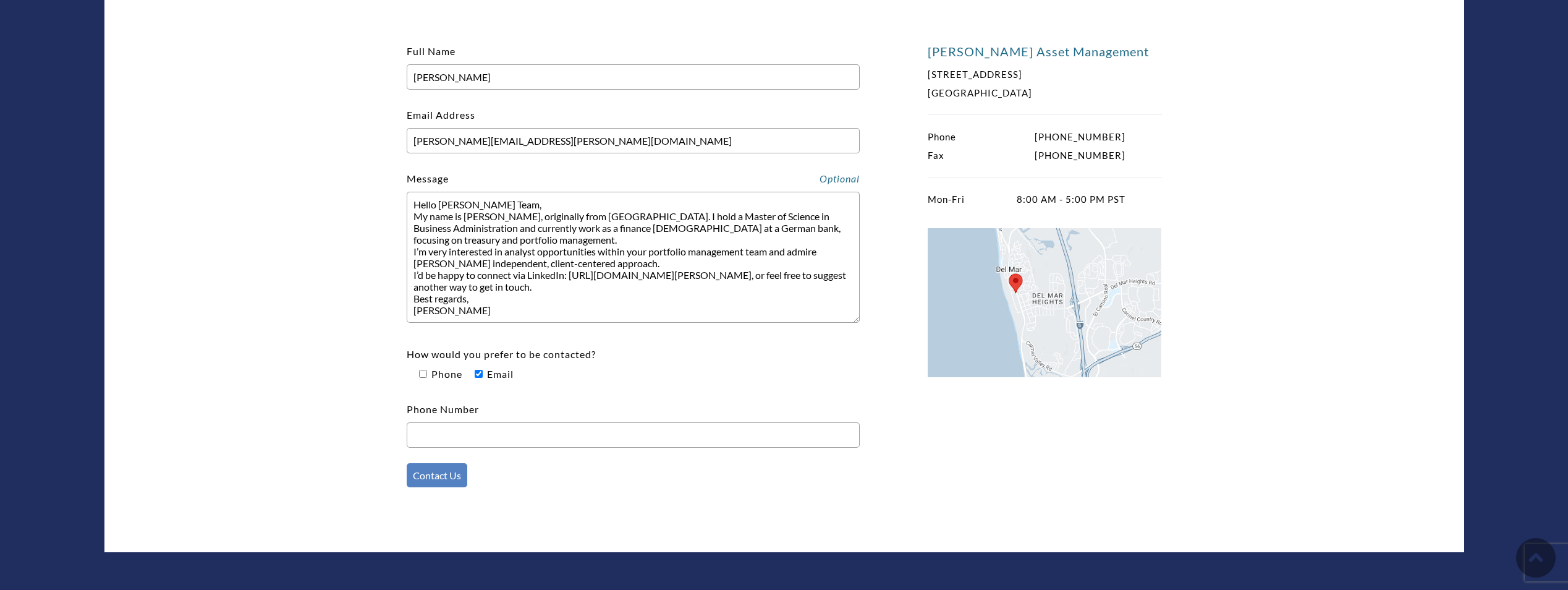
click at [638, 310] on textarea "Hello [PERSON_NAME] Team, My name is [PERSON_NAME], originally from [GEOGRAPHIC…" at bounding box center [633, 257] width 453 height 131
type textarea "Hello [PERSON_NAME] Team, My name is [PERSON_NAME], originally from [GEOGRAPHIC…"
click at [586, 433] on input "Phone Number" at bounding box center [633, 434] width 453 height 25
type input "+"
click at [628, 404] on p "Phone Number" at bounding box center [633, 424] width 453 height 49
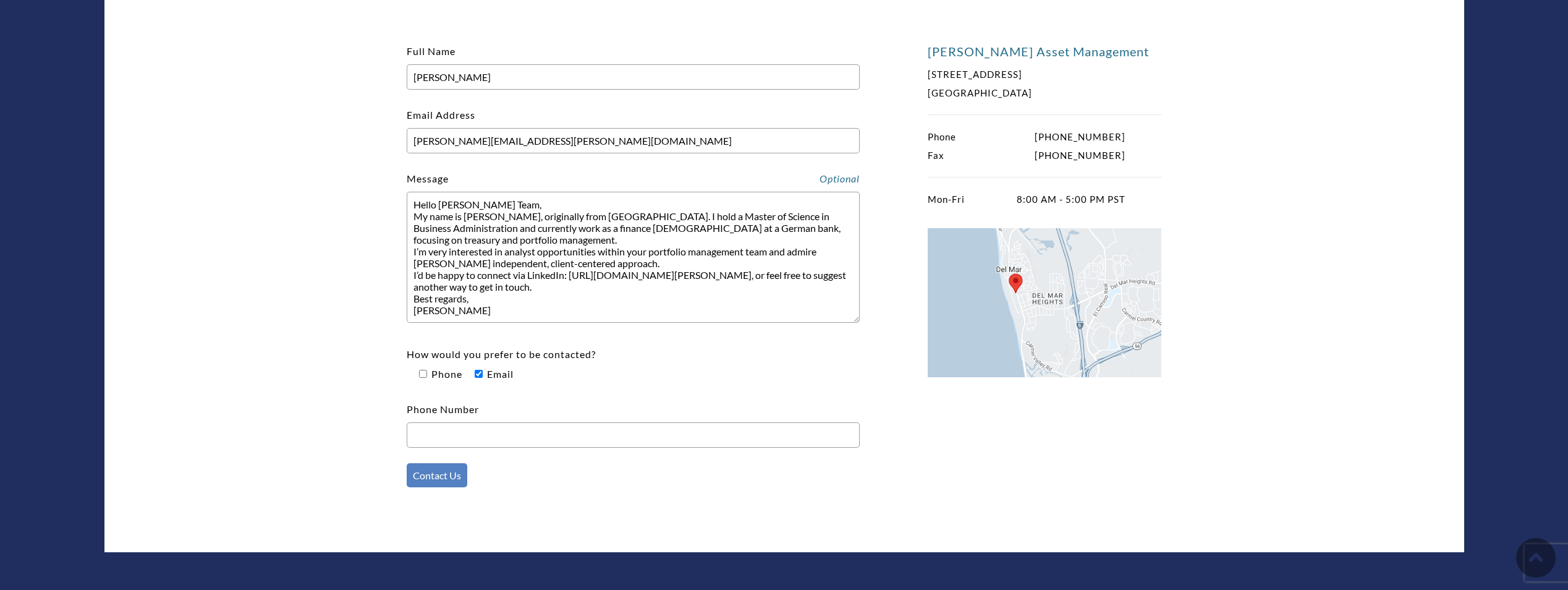
drag, startPoint x: 532, startPoint y: 217, endPoint x: 639, endPoint y: 214, distance: 107.0
click at [639, 214] on textarea "Hello [PERSON_NAME] Team, My name is [PERSON_NAME], originally from [GEOGRAPHIC…" at bounding box center [633, 257] width 453 height 131
drag, startPoint x: 570, startPoint y: 262, endPoint x: 841, endPoint y: 268, distance: 271.1
click at [841, 268] on textarea "Hello [PERSON_NAME] Team, My name is [PERSON_NAME]. I hold a Master of Science …" at bounding box center [633, 257] width 453 height 131
type textarea "Hello [PERSON_NAME] Team, My name is [PERSON_NAME]. I hold a Master of Science …"
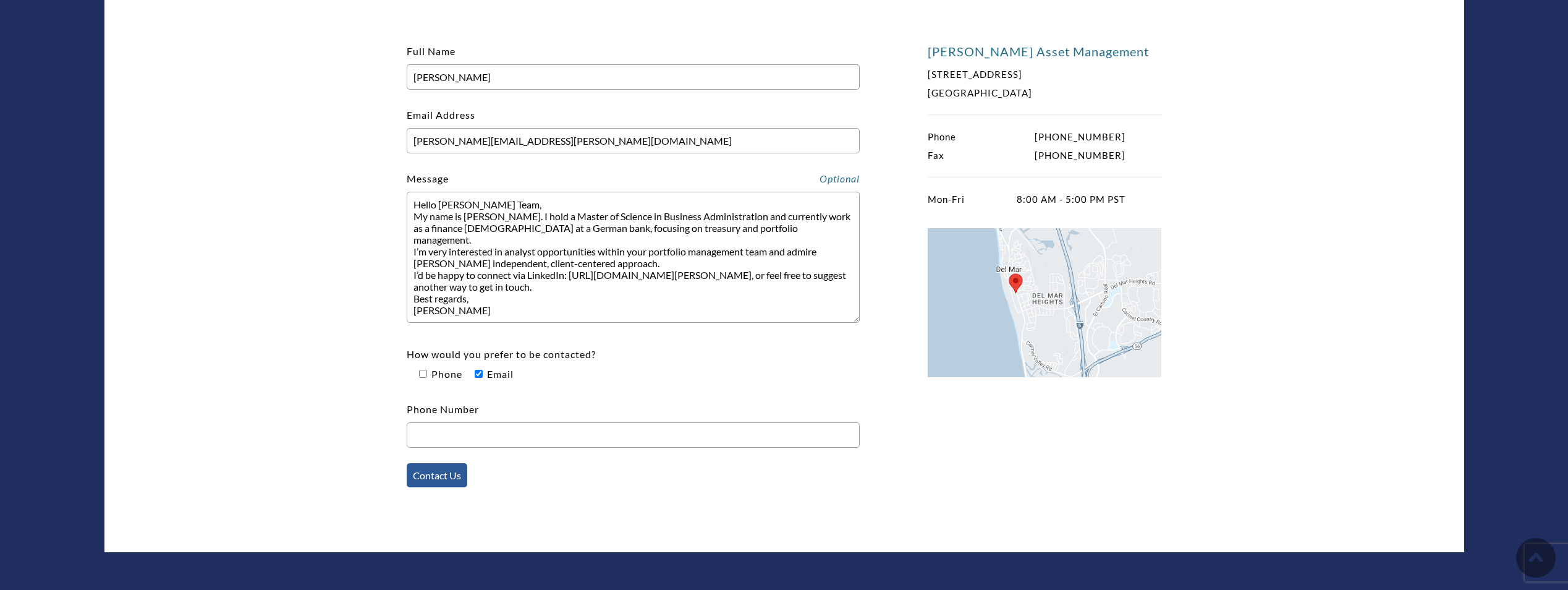
click at [426, 474] on input "Contact Us" at bounding box center [436, 475] width 60 height 24
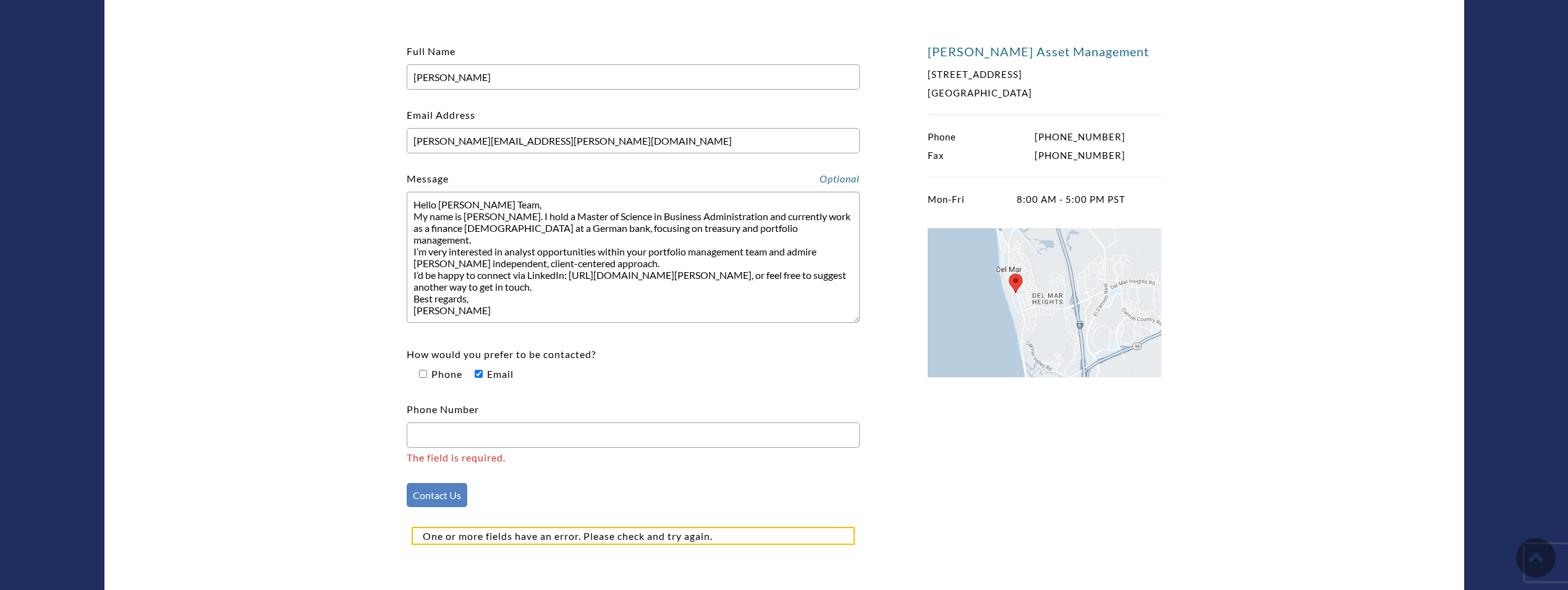
click at [465, 440] on input "Phone Number The field is required." at bounding box center [633, 434] width 453 height 25
type input "[PHONE_NUMBER]"
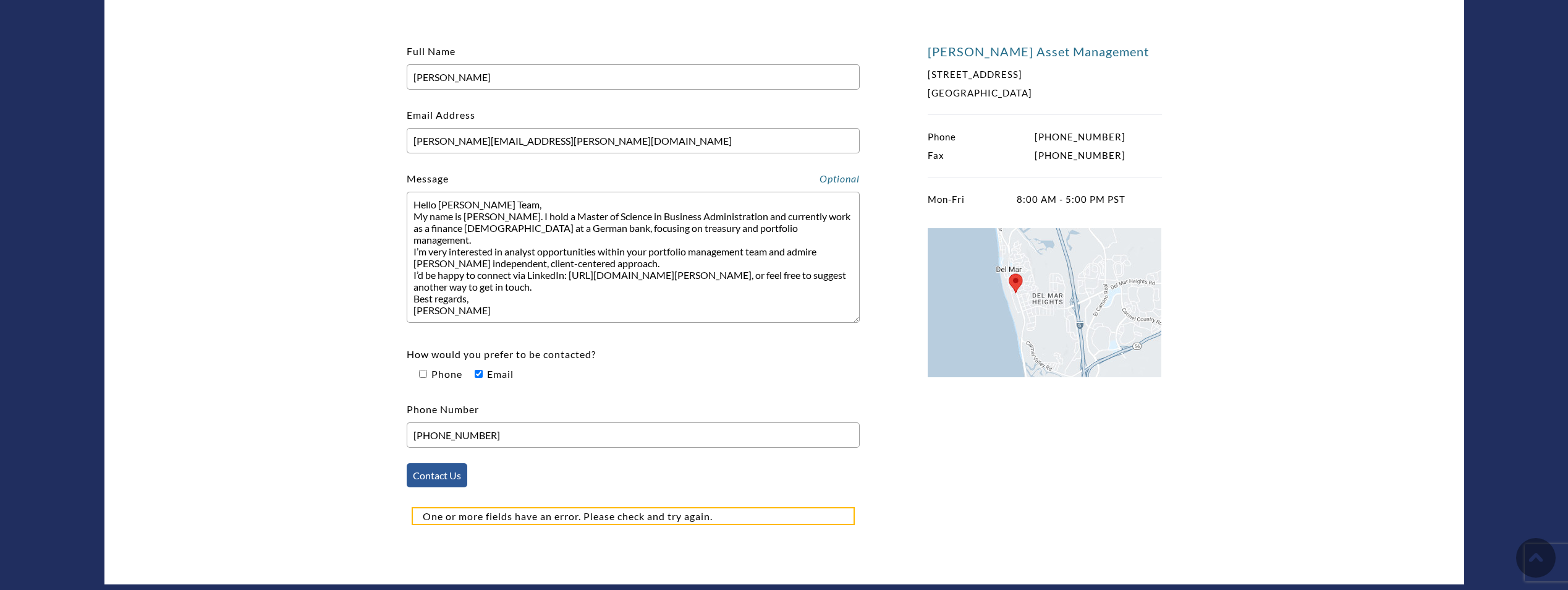
click at [440, 496] on form "Full Name [PERSON_NAME] Email Address [PERSON_NAME][EMAIL_ADDRESS][PERSON_NAME]…" at bounding box center [633, 282] width 453 height 483
click at [450, 471] on input "Contact Us" at bounding box center [436, 475] width 60 height 24
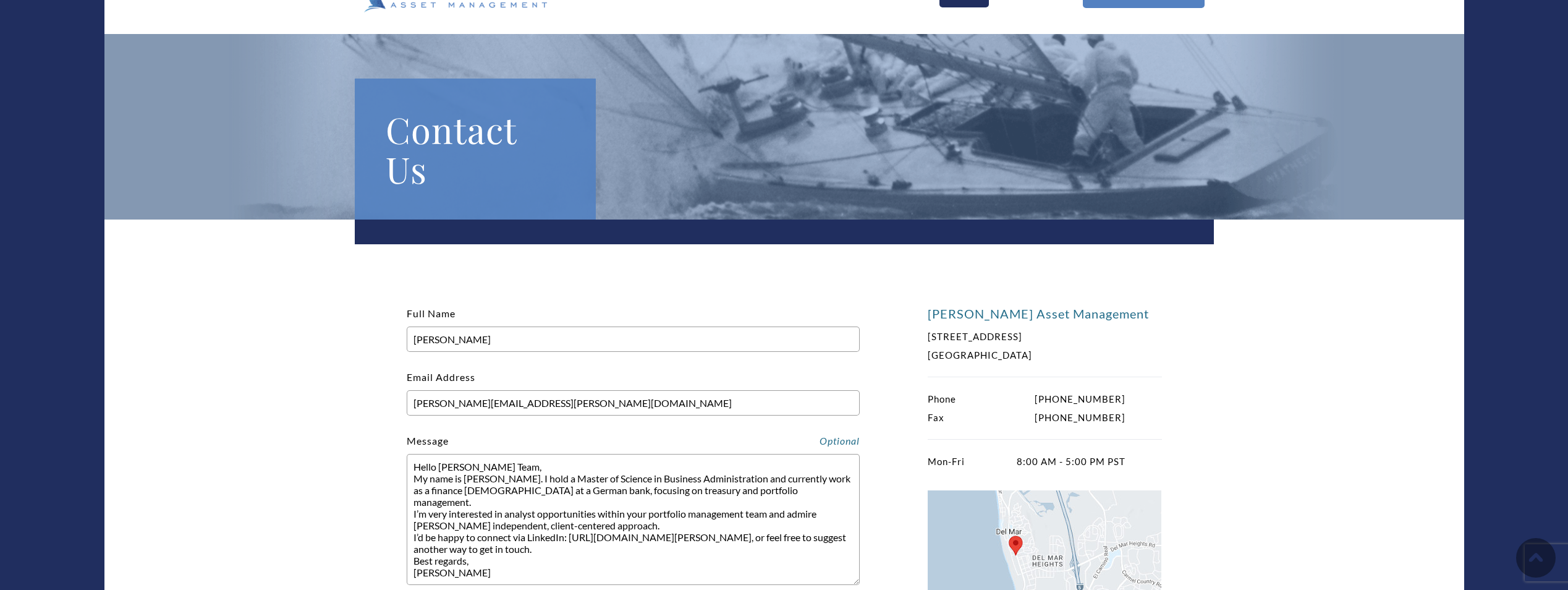
scroll to position [0, 0]
